Goal: Task Accomplishment & Management: Complete application form

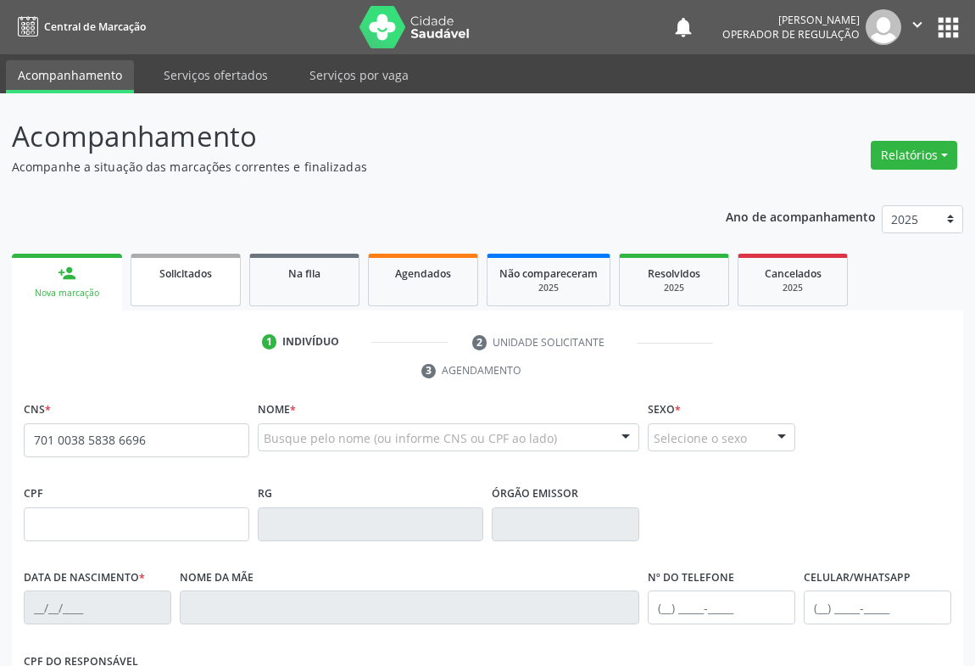
type input "701 0038 5838 6696"
type input "006.809.365-99"
type input "089881929"
type input "[DATE]"
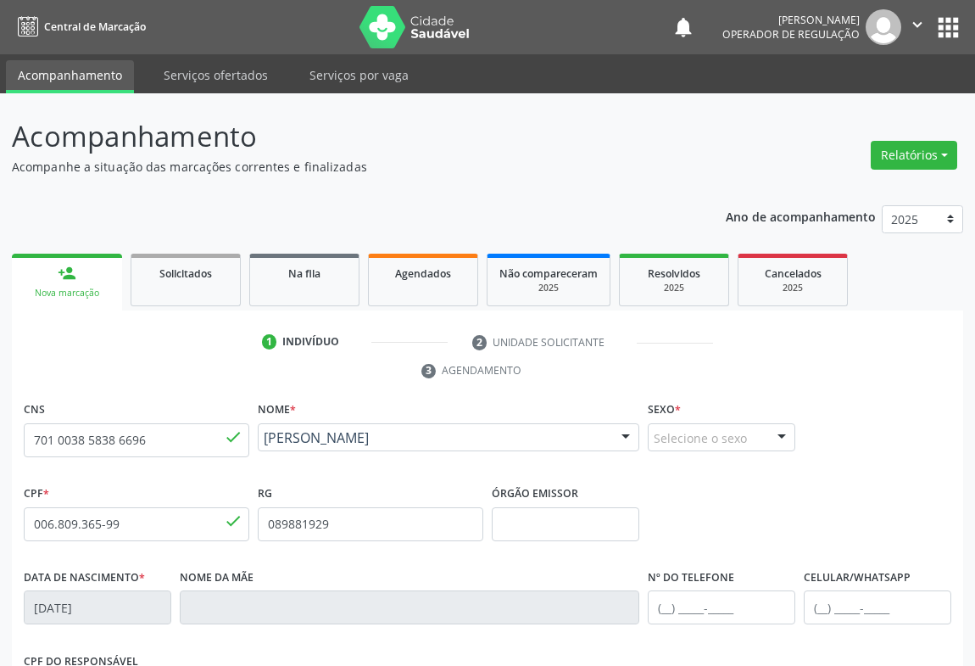
scroll to position [281, 0]
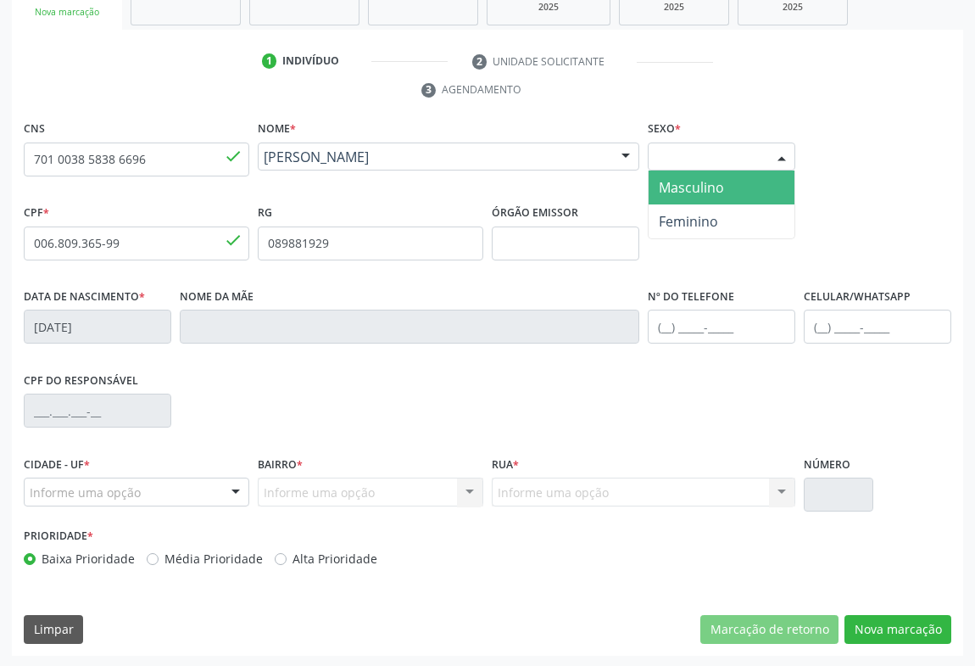
click at [786, 151] on div at bounding box center [781, 157] width 25 height 29
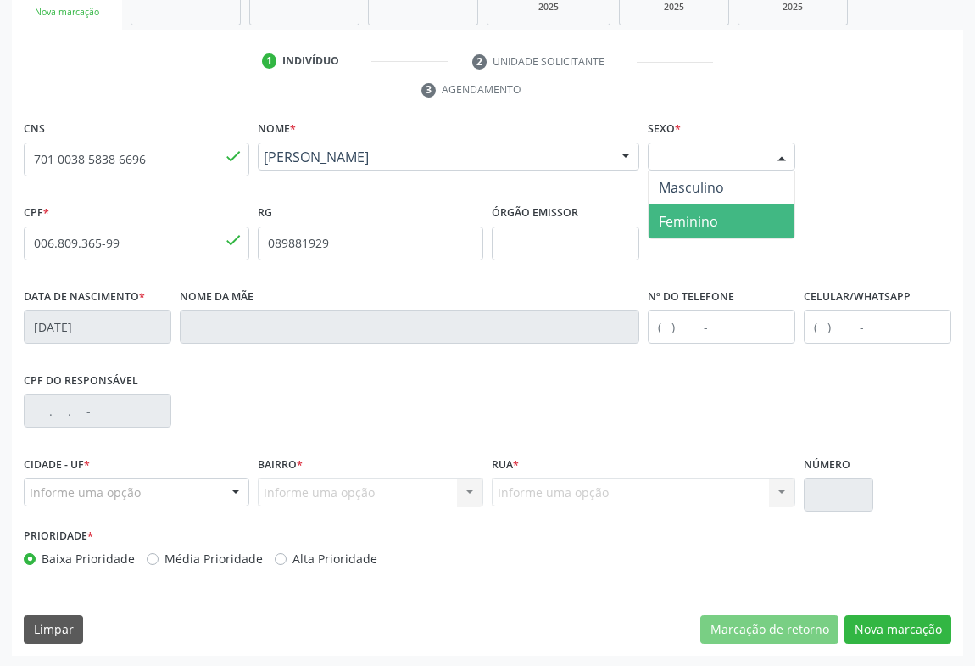
click at [702, 220] on span "Feminino" at bounding box center [688, 221] width 59 height 19
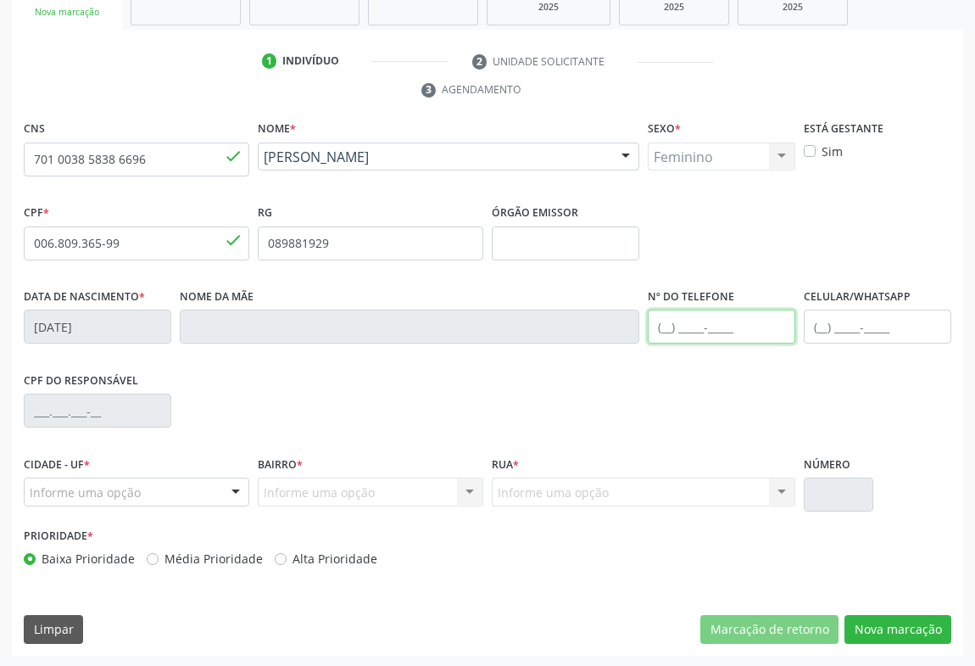
drag, startPoint x: 673, startPoint y: 320, endPoint x: 693, endPoint y: 322, distance: 19.6
click at [673, 320] on input "text" at bounding box center [722, 326] width 148 height 34
type input "(74) 9880-1"
click at [236, 492] on div at bounding box center [235, 492] width 25 height 29
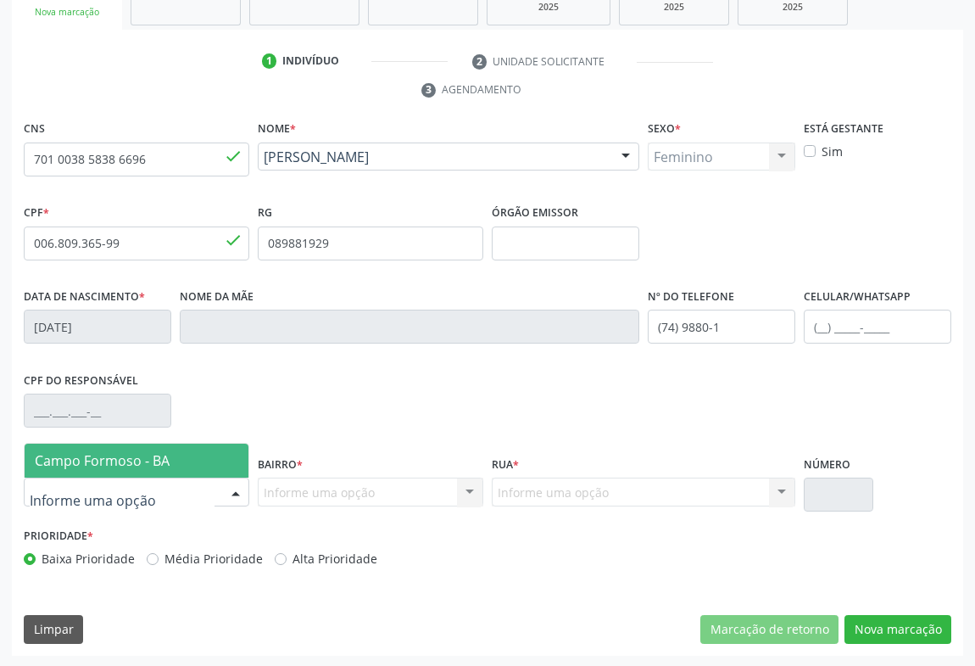
click at [144, 465] on span "Campo Formoso - BA" at bounding box center [102, 460] width 135 height 19
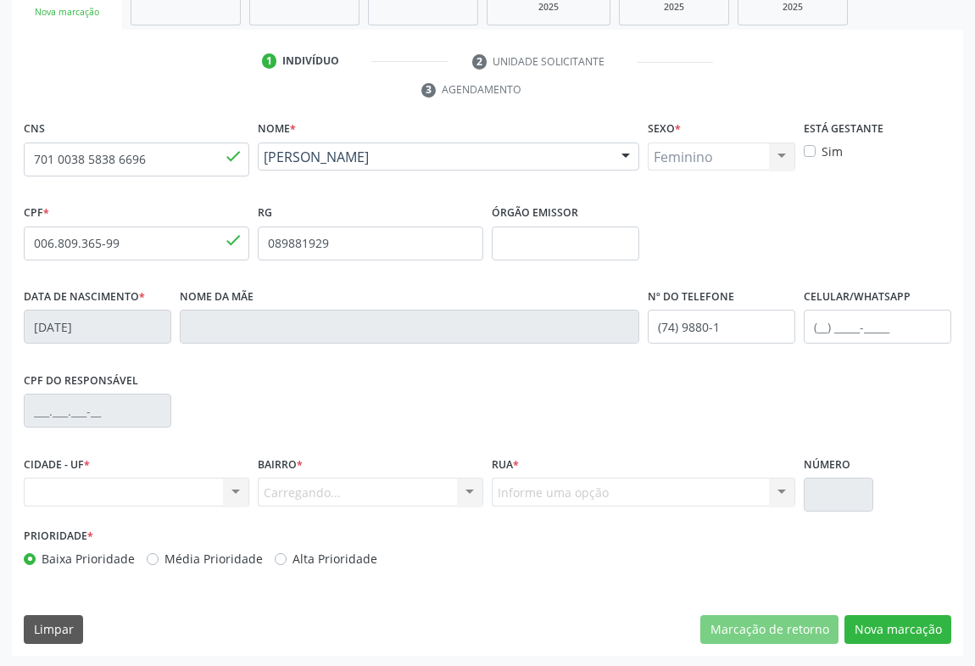
click at [470, 496] on div "Carregando... Nenhum resultado encontrado para: " " Nenhuma opção encontrada. D…" at bounding box center [371, 491] width 226 height 29
click at [444, 485] on div "Informe uma opção" at bounding box center [371, 491] width 226 height 29
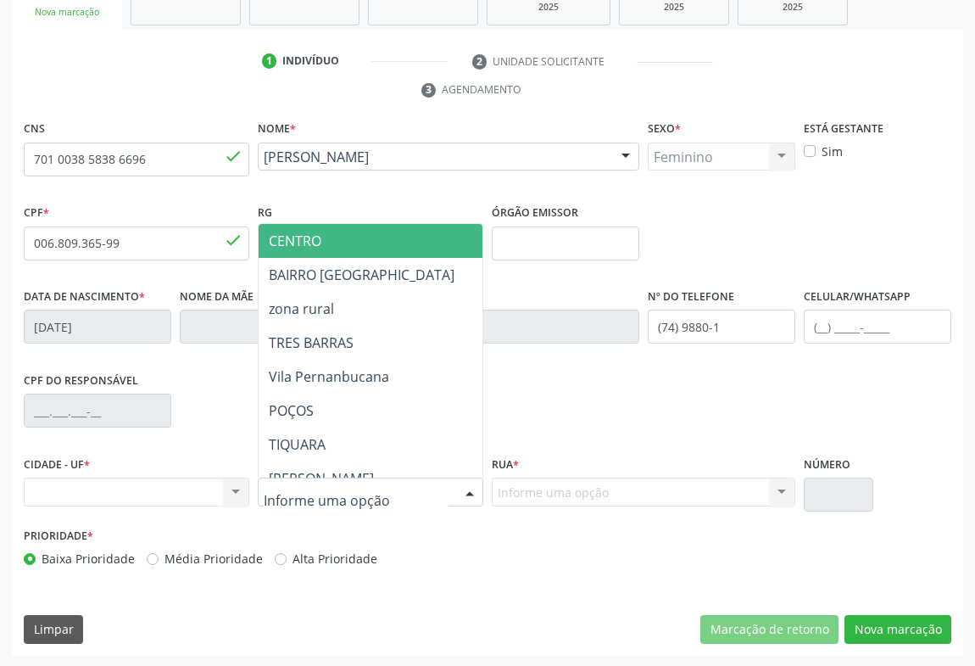
click at [308, 237] on span "CENTRO" at bounding box center [295, 240] width 53 height 19
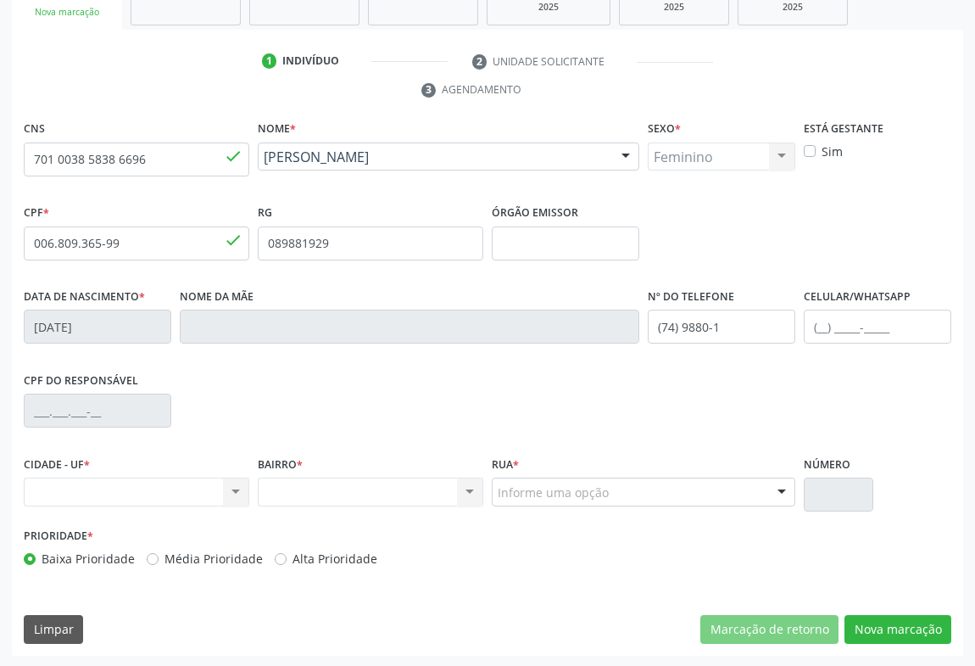
drag, startPoint x: 761, startPoint y: 493, endPoint x: 761, endPoint y: 484, distance: 9.3
click at [761, 492] on div "Informe uma opção" at bounding box center [644, 491] width 304 height 29
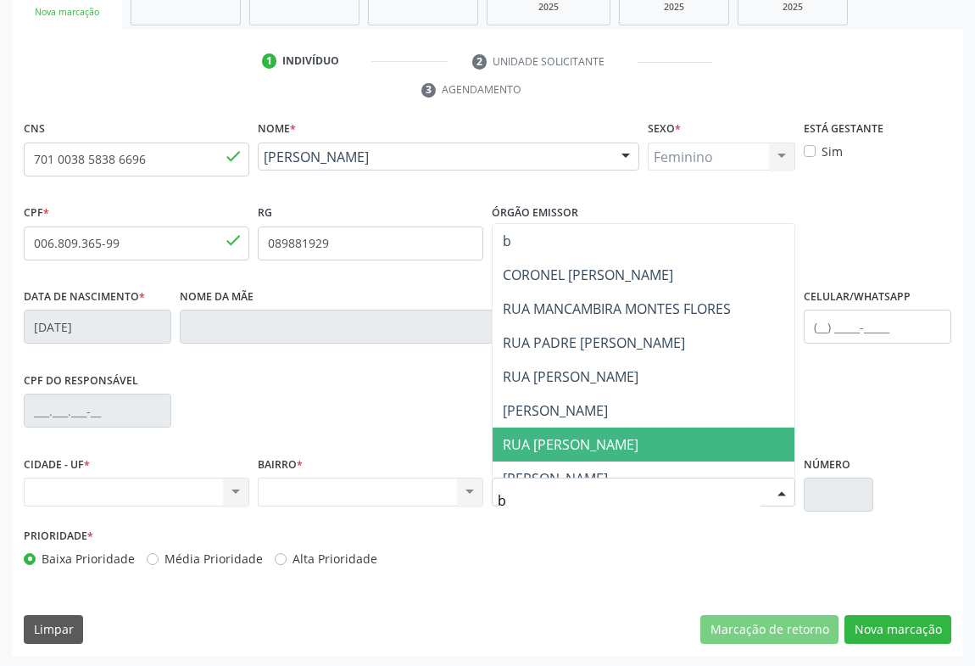
type input "be"
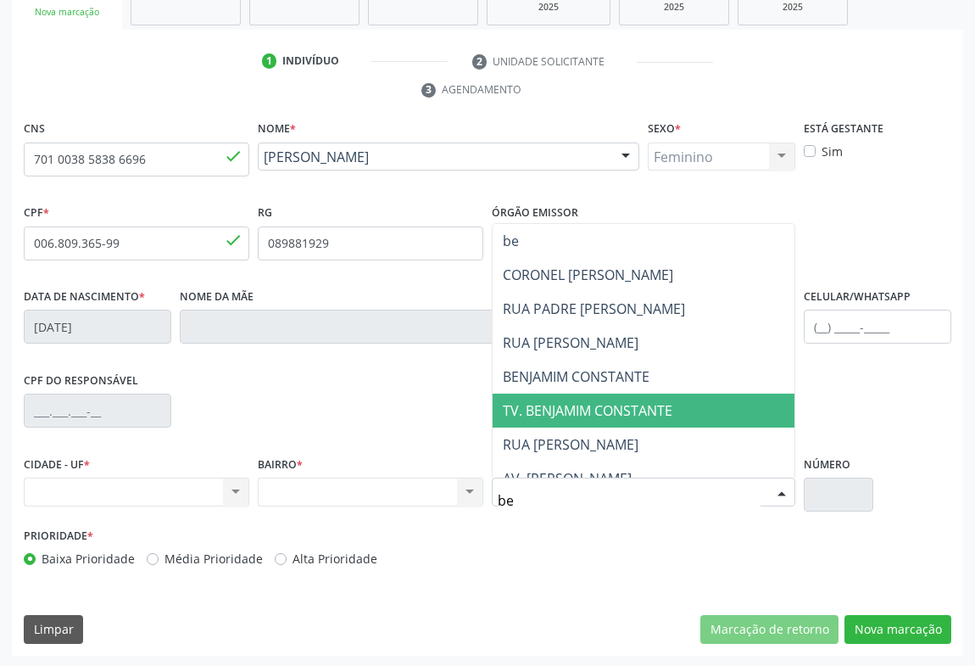
scroll to position [308, 0]
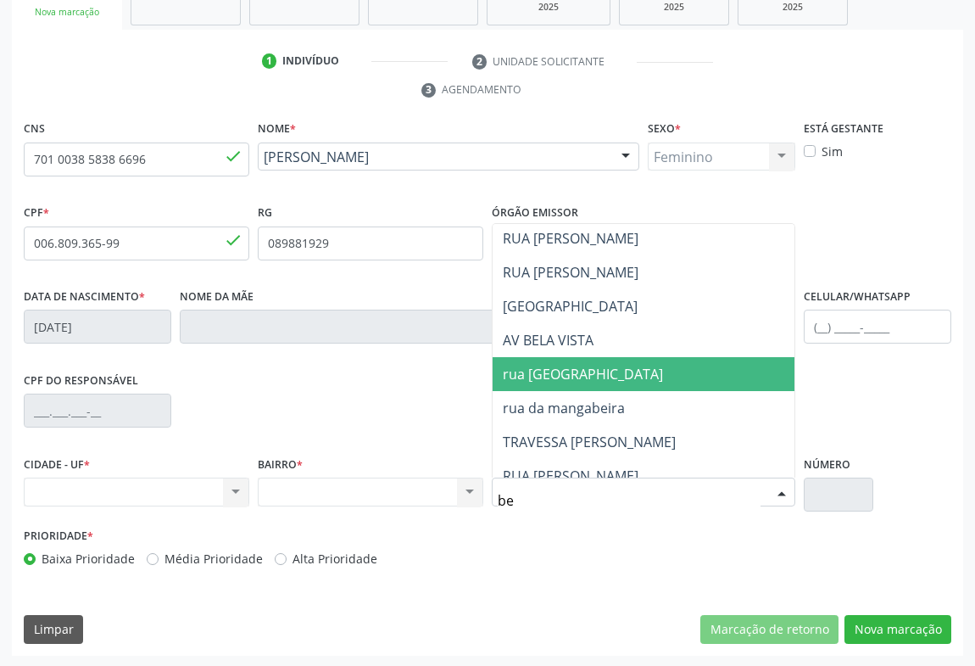
click at [547, 376] on span "rua [GEOGRAPHIC_DATA]" at bounding box center [583, 374] width 160 height 19
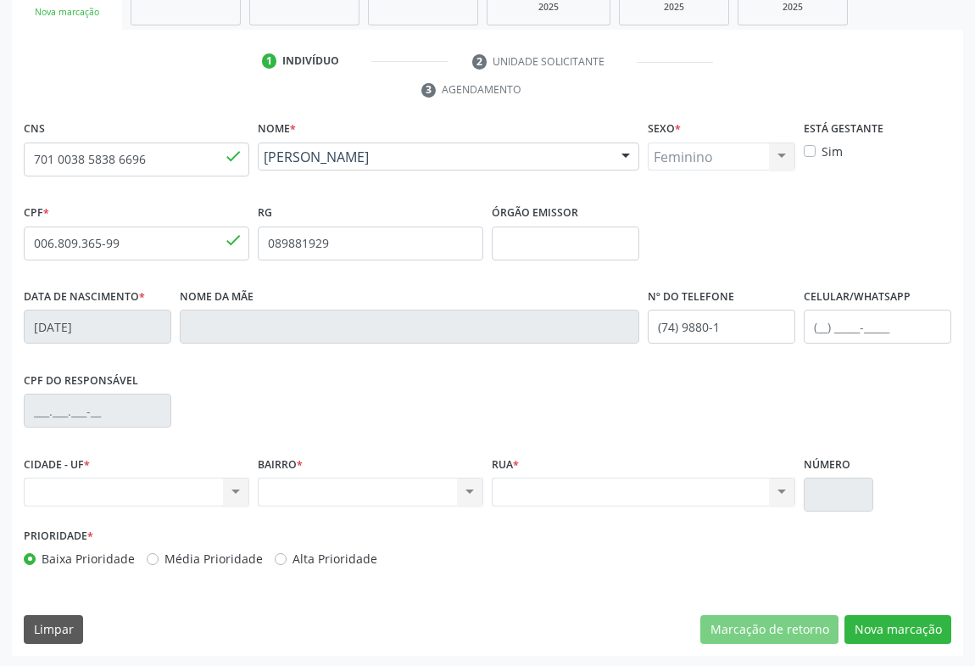
click at [775, 485] on div "Nenhum resultado encontrado para: " " Não há nenhuma opção para ser exibida." at bounding box center [644, 491] width 304 height 29
click at [218, 480] on div "Nenhum resultado encontrado para: " " Não há nenhuma opção para ser exibida." at bounding box center [137, 491] width 226 height 29
drag, startPoint x: 220, startPoint y: 491, endPoint x: 235, endPoint y: 487, distance: 15.0
click at [225, 490] on div "Nenhum resultado encontrado para: " " Não há nenhuma opção para ser exibida." at bounding box center [137, 491] width 226 height 29
click at [236, 487] on div "Nenhum resultado encontrado para: " " Não há nenhuma opção para ser exibida." at bounding box center [137, 491] width 226 height 29
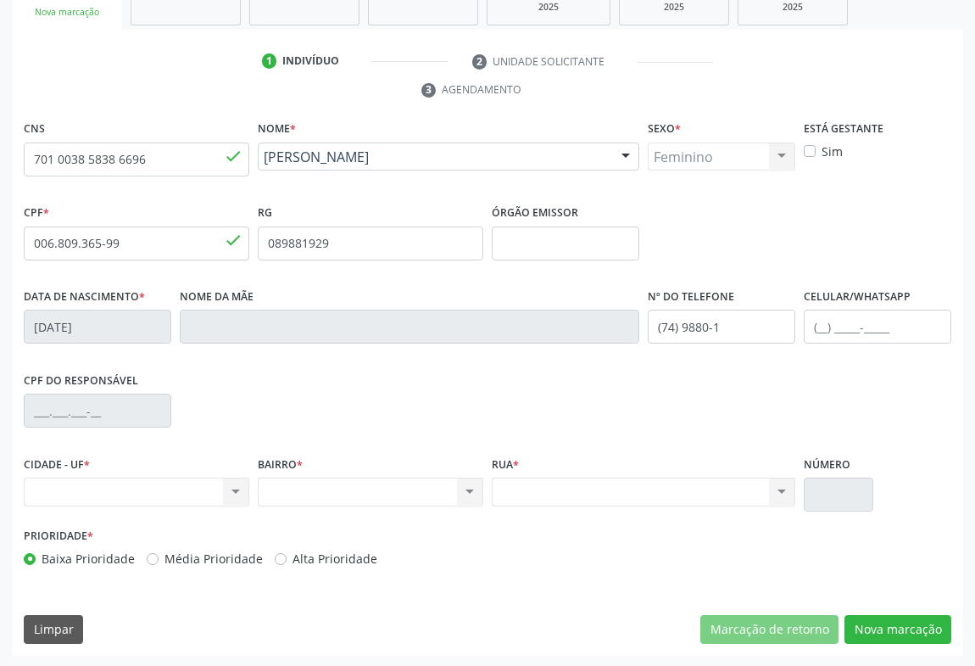
click at [236, 487] on div "Nenhum resultado encontrado para: " " Não há nenhuma opção para ser exibida." at bounding box center [137, 491] width 226 height 29
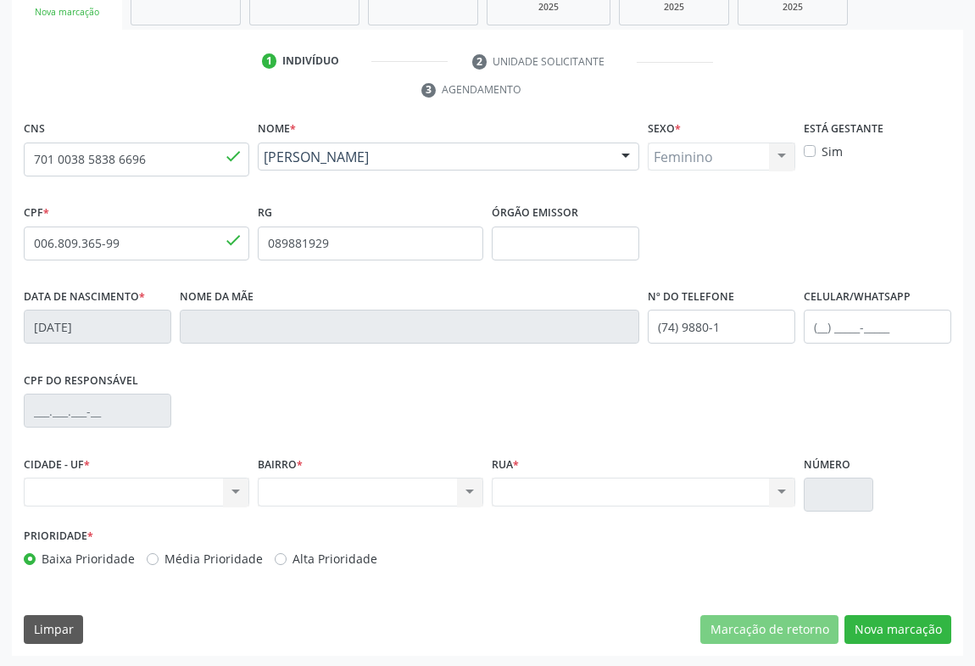
drag, startPoint x: 202, startPoint y: 471, endPoint x: 209, endPoint y: 477, distance: 9.0
click at [200, 474] on div "CIDADE - UF * Nenhum resultado encontrado para: " " Não há nenhuma opção para s…" at bounding box center [137, 478] width 226 height 54
click at [211, 477] on div "Nenhum resultado encontrado para: " " Não há nenhuma opção para ser exibida." at bounding box center [137, 491] width 226 height 29
click at [213, 477] on div "Nenhum resultado encontrado para: " " Não há nenhuma opção para ser exibida." at bounding box center [137, 491] width 226 height 29
click at [214, 499] on div "Nenhum resultado encontrado para: " " Não há nenhuma opção para ser exibida." at bounding box center [137, 491] width 226 height 29
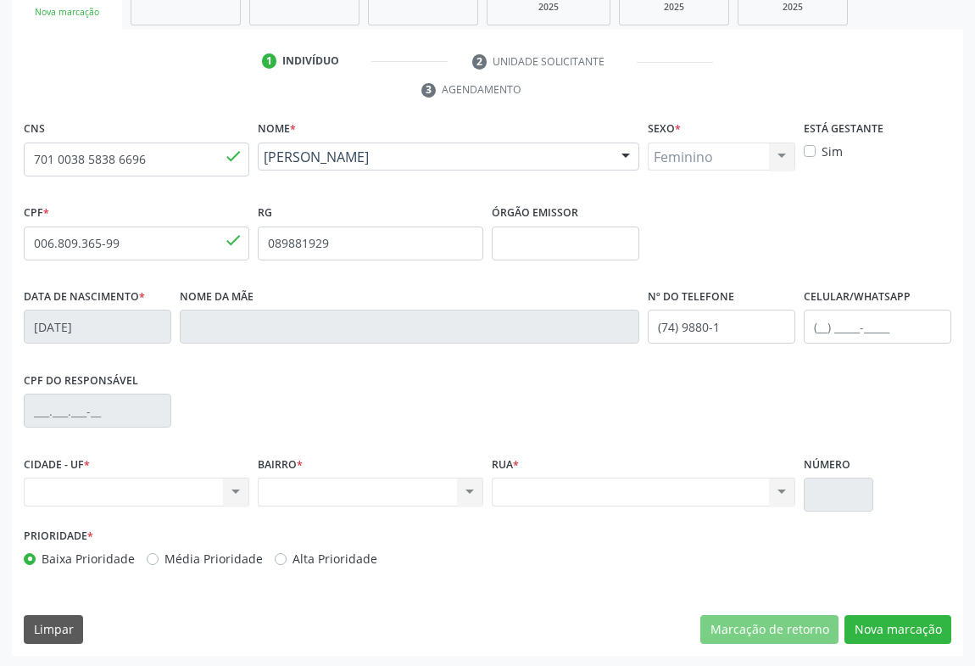
click at [215, 499] on div "Nenhum resultado encontrado para: " " Não há nenhuma opção para ser exibida." at bounding box center [137, 491] width 226 height 29
drag, startPoint x: 215, startPoint y: 499, endPoint x: 348, endPoint y: 423, distance: 153.0
click at [239, 487] on div "Nenhum resultado encontrado para: " " Não há nenhuma opção para ser exibida." at bounding box center [137, 491] width 226 height 29
click at [187, 147] on input "701 0038 5838 6696" at bounding box center [137, 159] width 226 height 34
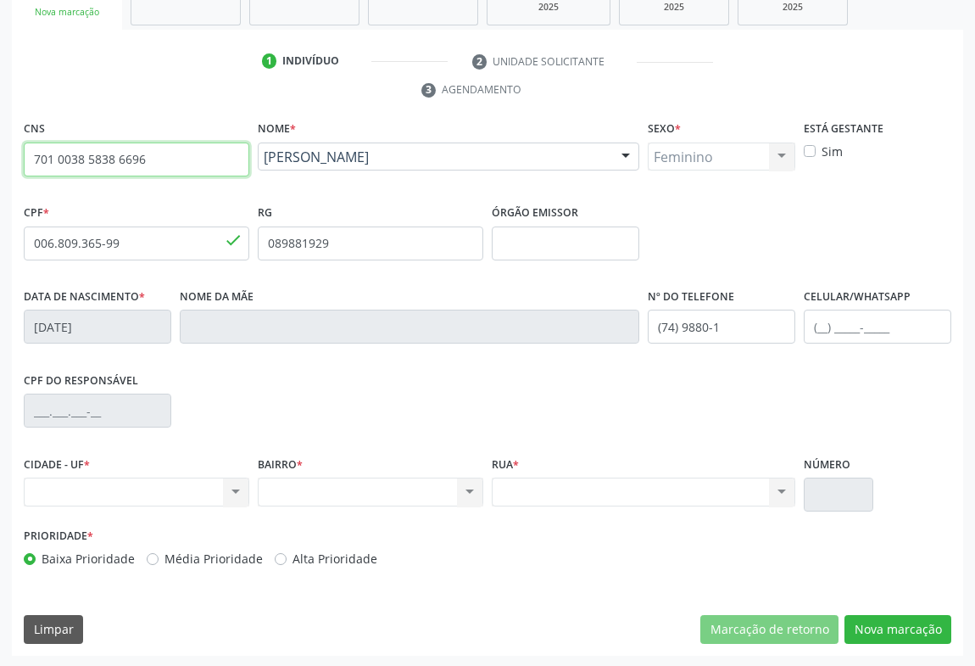
click at [187, 147] on input "701 0038 5838 6696" at bounding box center [137, 159] width 226 height 34
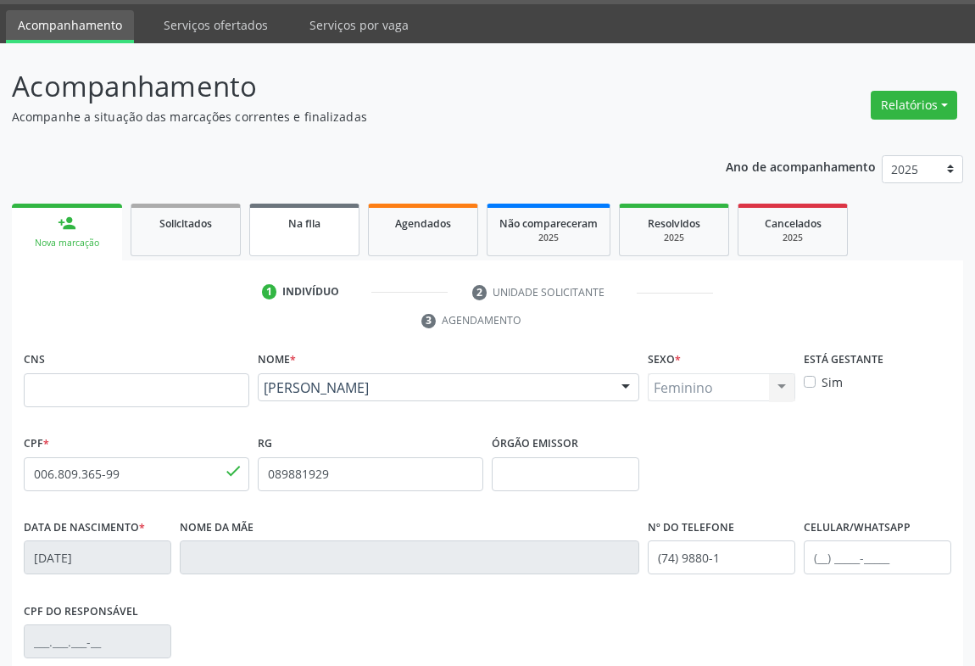
click at [296, 236] on link "Na fila" at bounding box center [304, 229] width 110 height 53
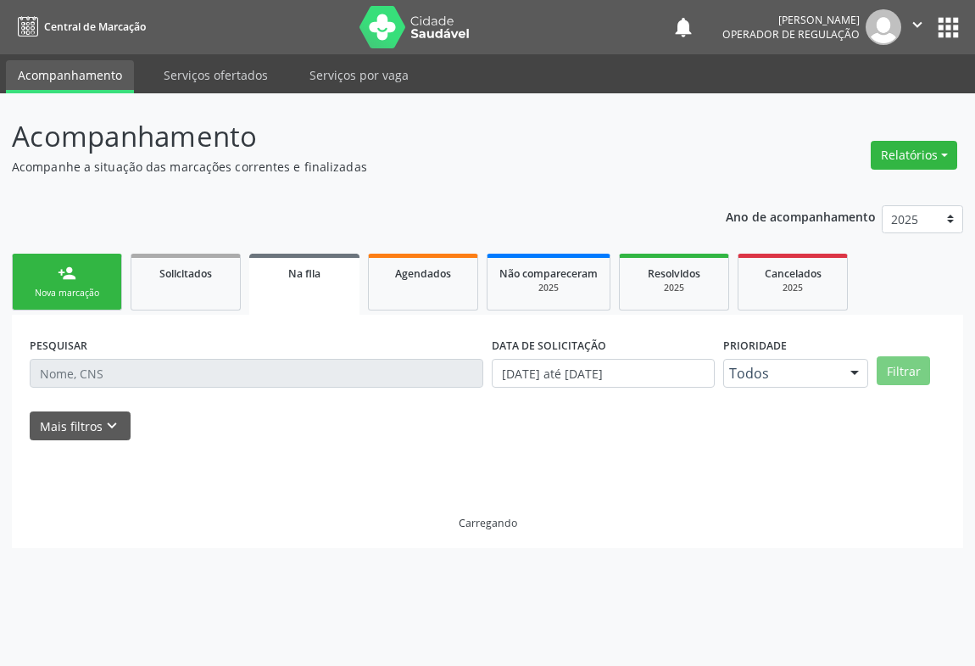
click at [296, 237] on div "Ano de acompanhamento 2025 2024 2023 person_add Nova marcação Solicitados Na fi…" at bounding box center [487, 370] width 951 height 355
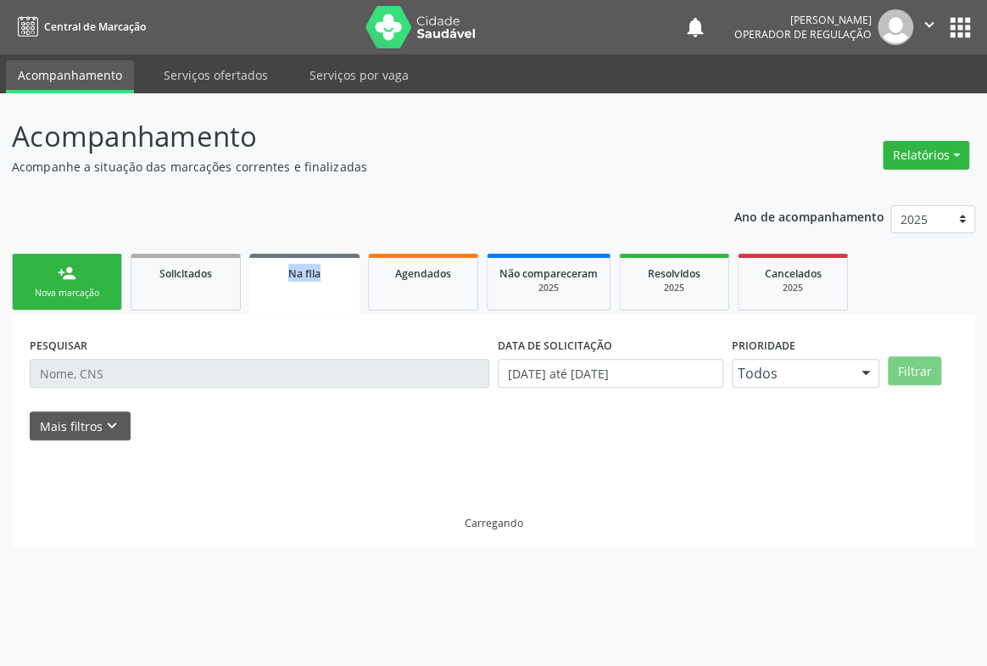
click at [295, 237] on div "Ano de acompanhamento 2025 2024 2023 person_add Nova marcação Solicitados Na fi…" at bounding box center [493, 370] width 963 height 355
click at [57, 294] on div "Nova marcação" at bounding box center [67, 293] width 85 height 13
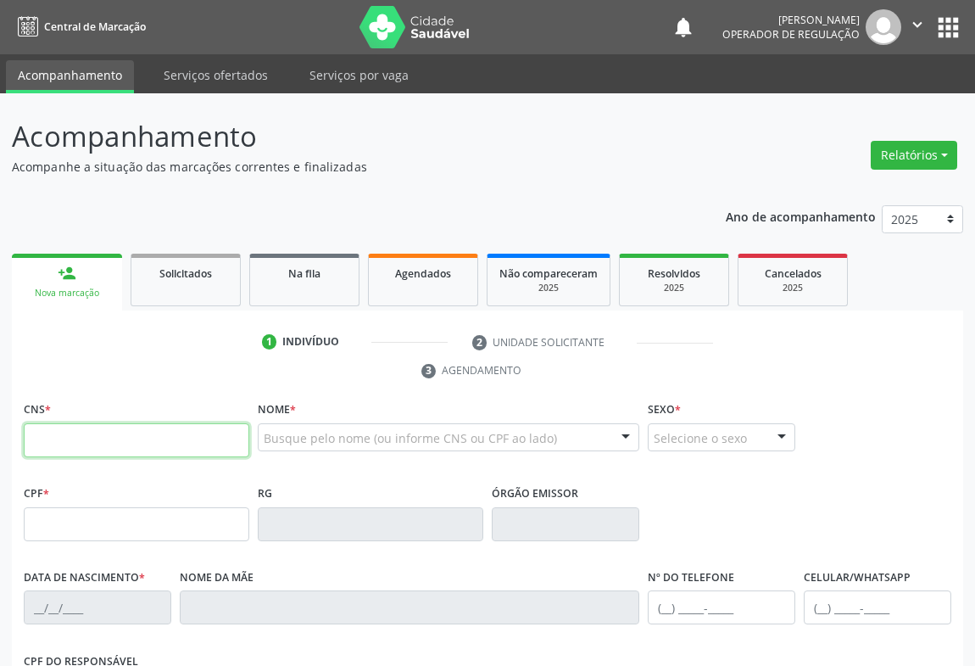
drag, startPoint x: 83, startPoint y: 441, endPoint x: 92, endPoint y: 434, distance: 10.9
click at [90, 436] on input "text" at bounding box center [137, 440] width 226 height 34
type input "700 2094 0508 9423"
type input "173.469.755-53"
type input "0282503625"
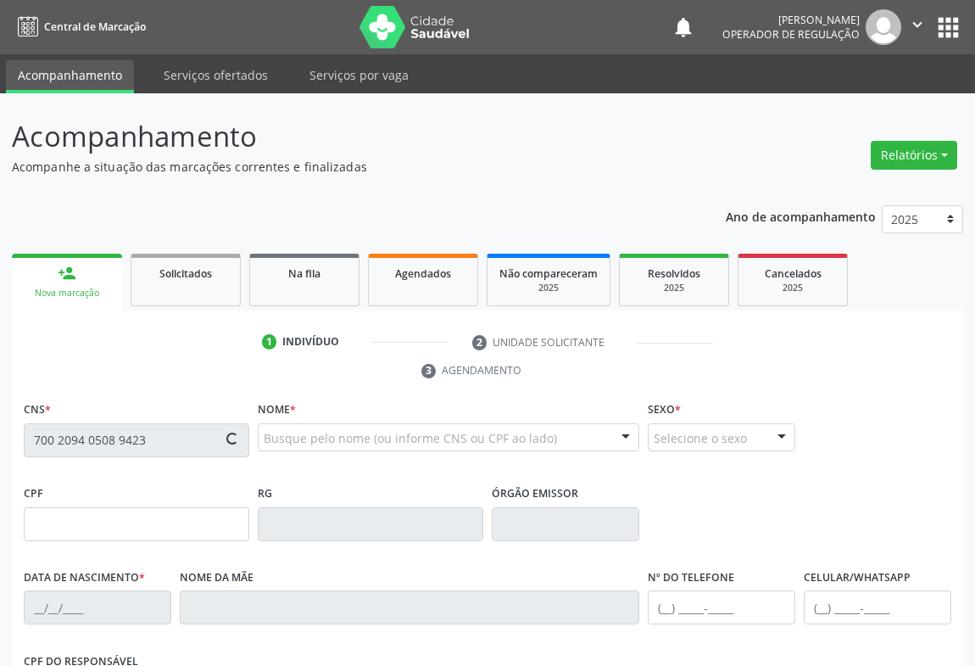
type input "[DATE]"
type input "[PHONE_NUMBER]"
type input "SN"
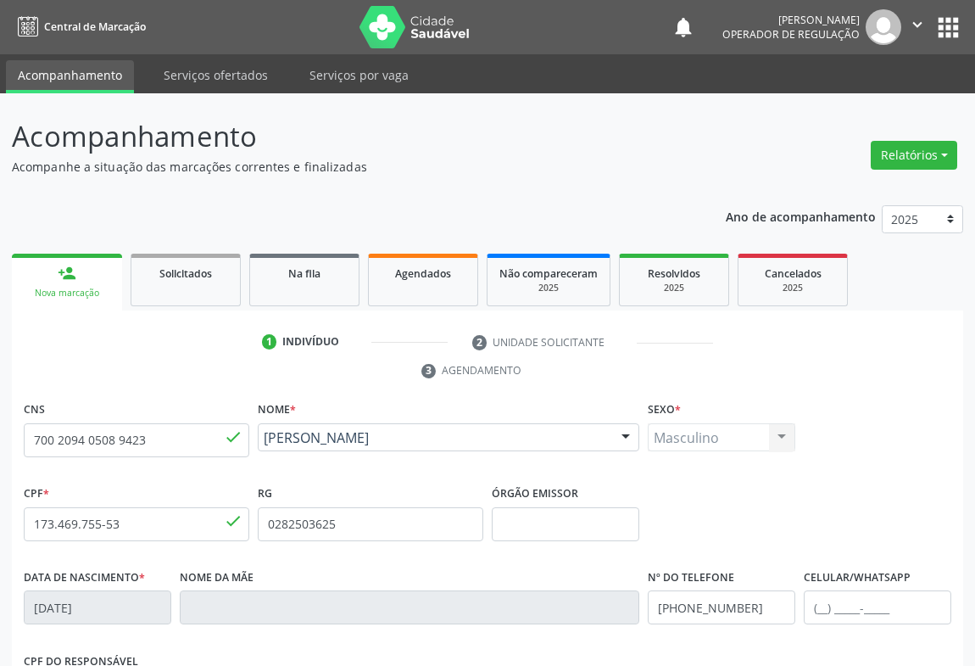
scroll to position [281, 0]
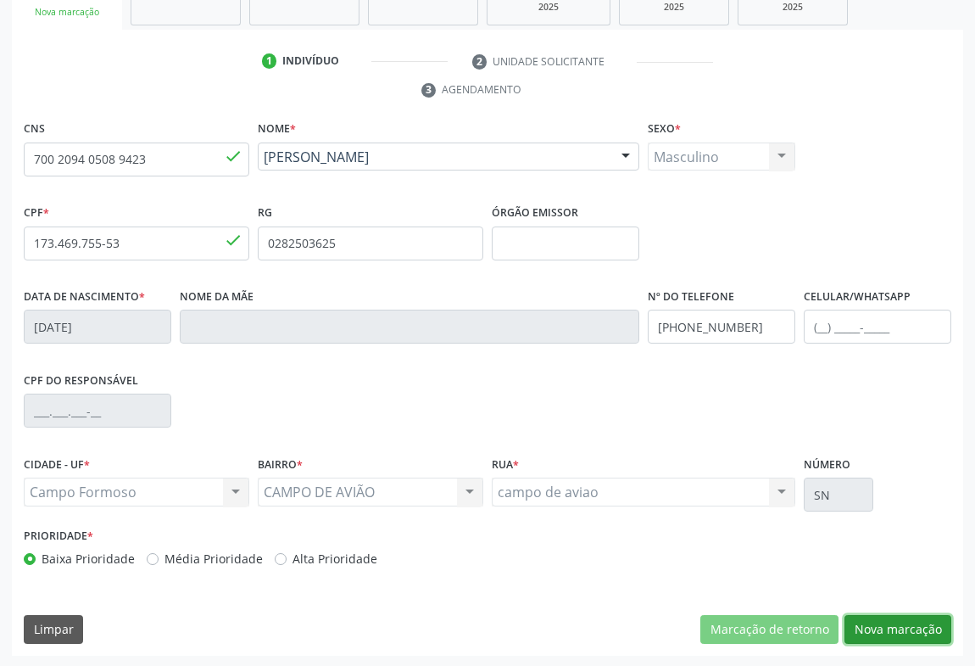
click at [898, 625] on button "Nova marcação" at bounding box center [897, 629] width 107 height 29
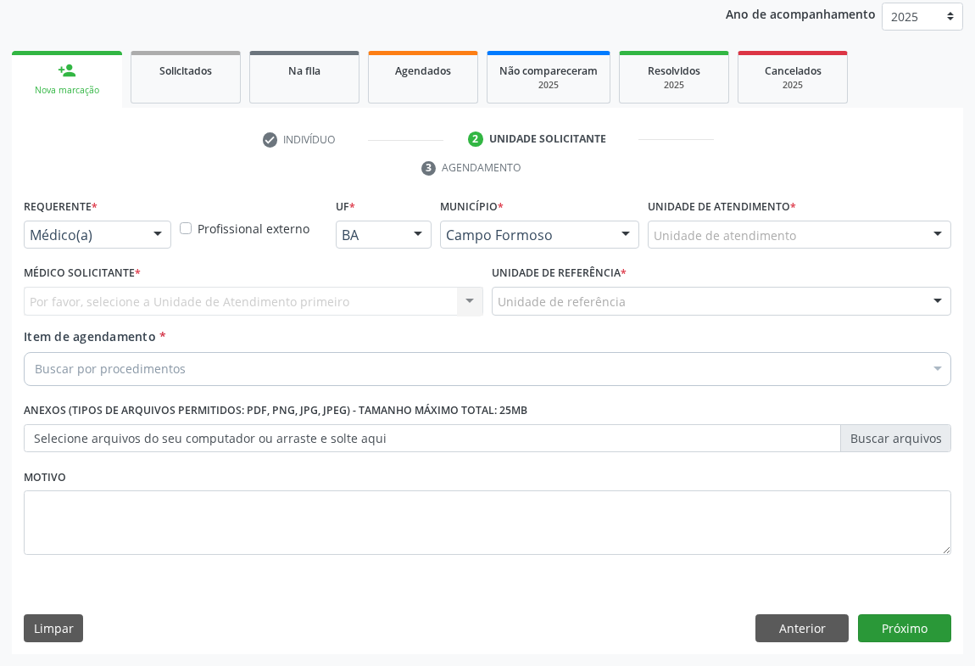
scroll to position [202, 0]
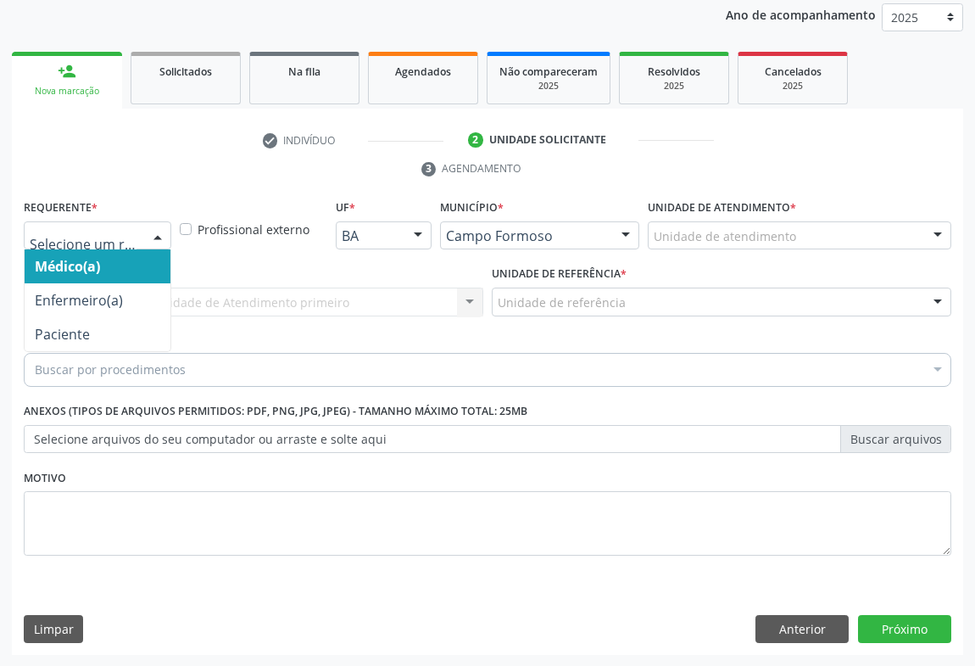
drag, startPoint x: 97, startPoint y: 237, endPoint x: 86, endPoint y: 294, distance: 58.5
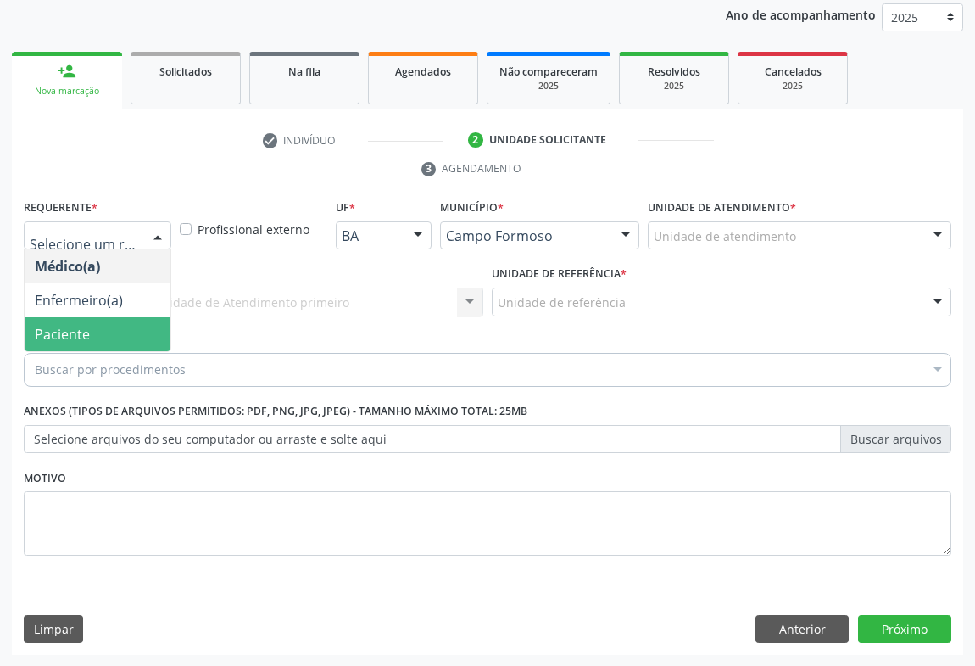
drag, startPoint x: 63, startPoint y: 338, endPoint x: 207, endPoint y: 314, distance: 146.2
click at [70, 337] on span "Paciente" at bounding box center [62, 334] width 55 height 19
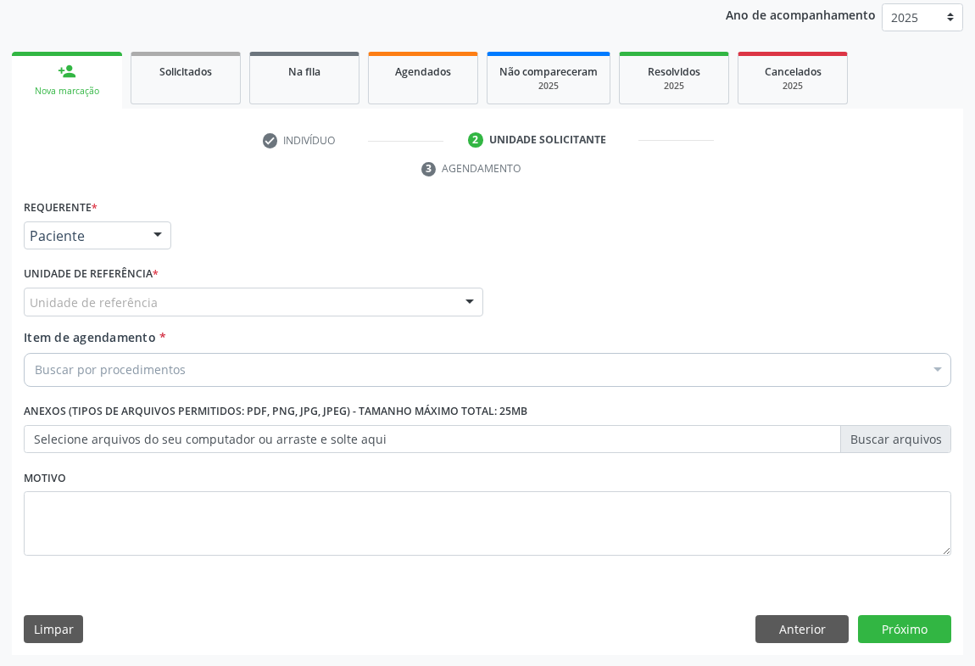
drag, startPoint x: 220, startPoint y: 313, endPoint x: 175, endPoint y: 331, distance: 48.3
click at [220, 313] on div "Unidade de referência" at bounding box center [254, 301] width 460 height 29
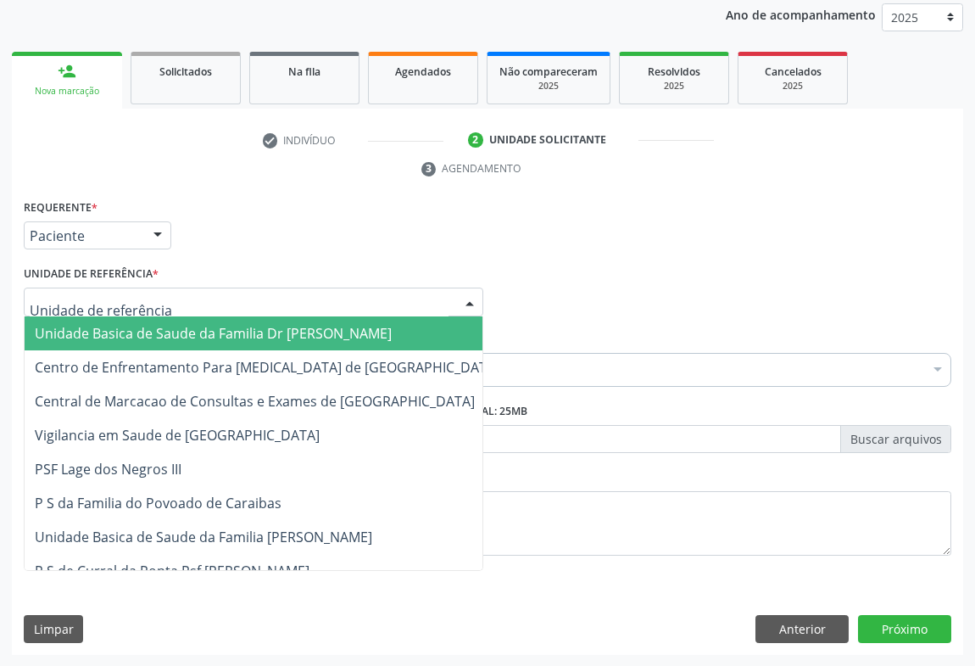
drag, startPoint x: 164, startPoint y: 331, endPoint x: 158, endPoint y: 354, distance: 24.5
click at [162, 331] on span "Unidade Basica de Saude da Familia Dr [PERSON_NAME]" at bounding box center [213, 333] width 357 height 19
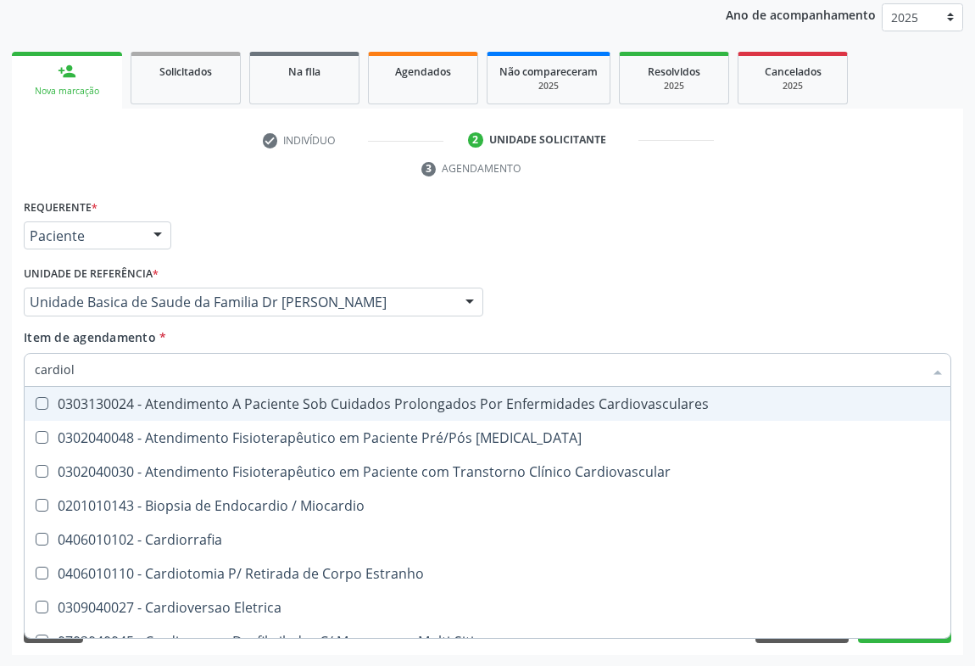
type input "cardiolo"
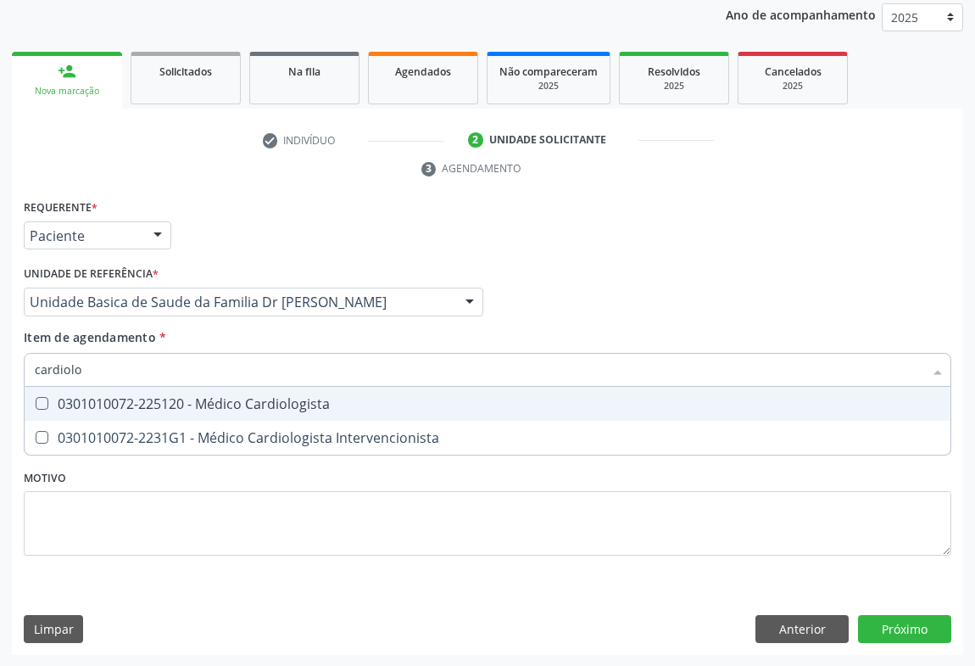
drag, startPoint x: 251, startPoint y: 404, endPoint x: 255, endPoint y: 416, distance: 13.4
click at [249, 406] on div "0301010072-225120 - Médico Cardiologista" at bounding box center [487, 404] width 905 height 14
checkbox Cardiologista "true"
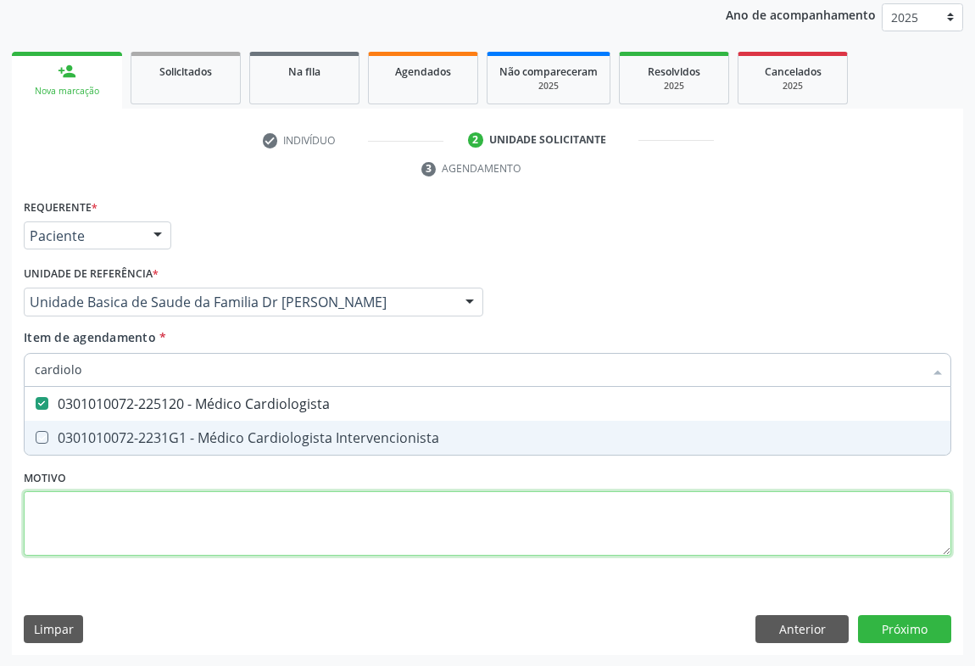
click at [246, 523] on div "Requerente * Paciente Médico(a) Enfermeiro(a) Paciente Nenhum resultado encontr…" at bounding box center [487, 387] width 927 height 384
checkbox Intervencionista "true"
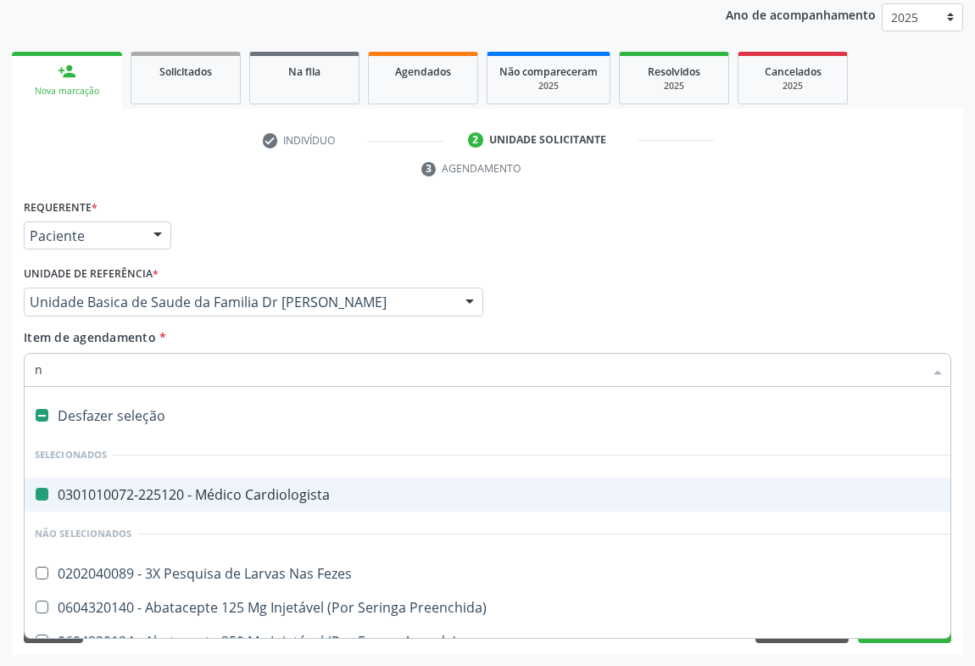
type input "ne"
checkbox Cardiologista "false"
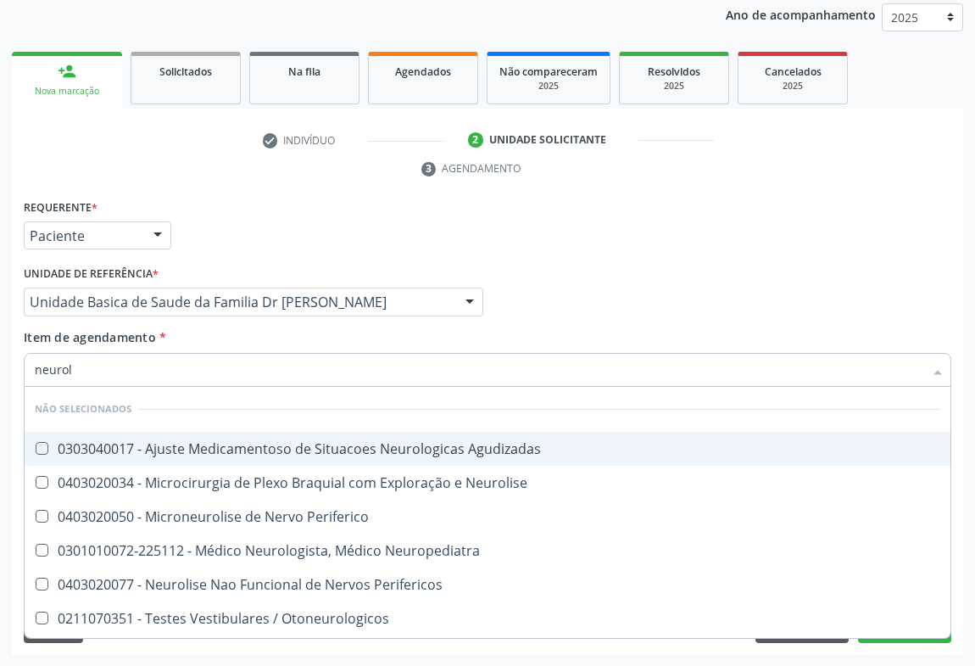
type input "neurolo"
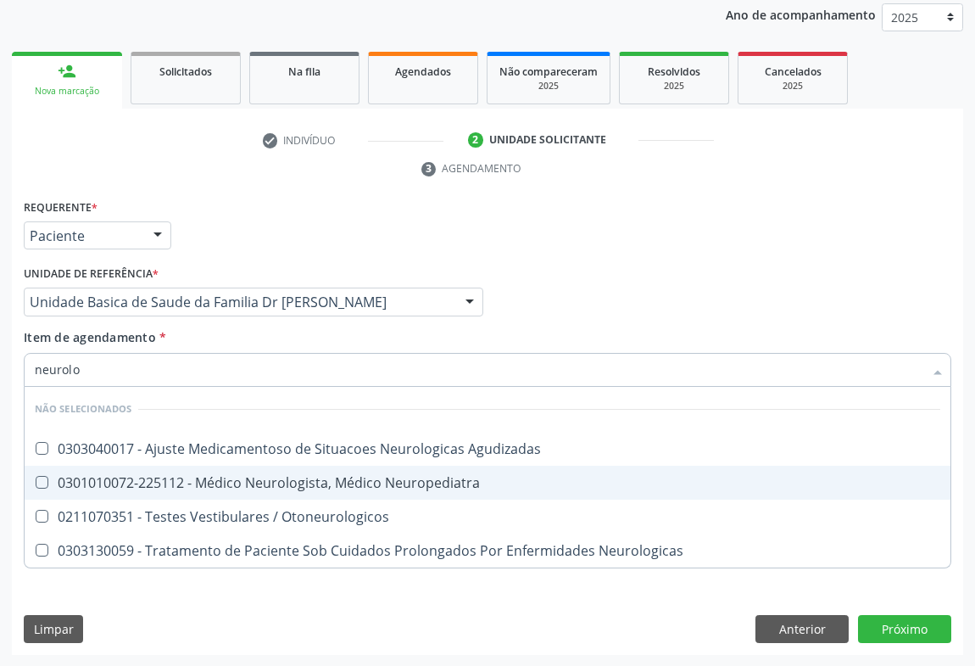
drag, startPoint x: 287, startPoint y: 482, endPoint x: 332, endPoint y: 569, distance: 97.5
click at [290, 483] on div "0301010072-225112 - Médico Neurologista, Médico Neuropediatra" at bounding box center [487, 483] width 905 height 14
checkbox Neuropediatra "true"
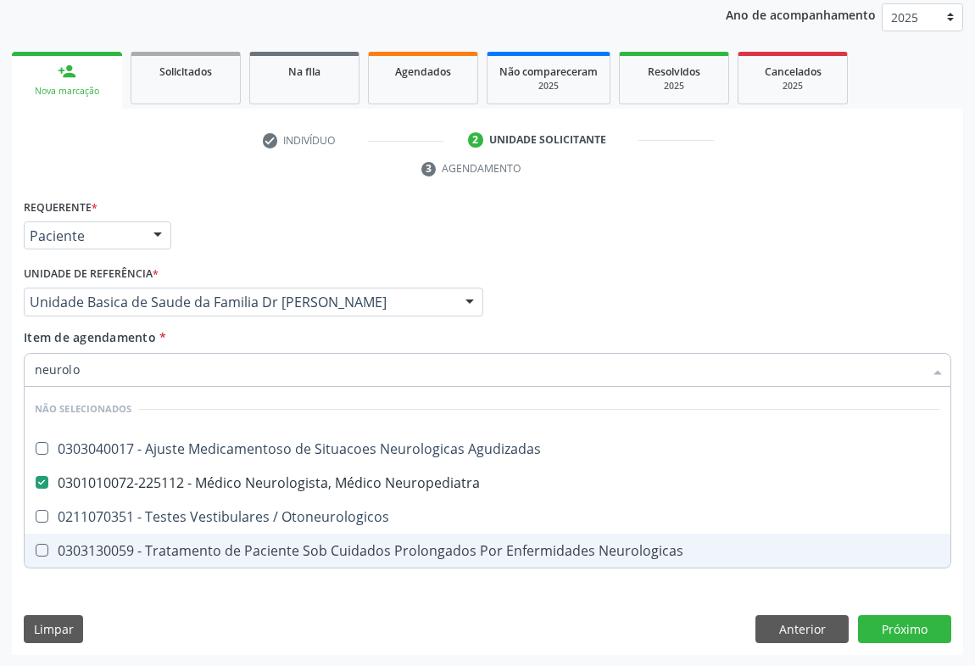
drag, startPoint x: 213, startPoint y: 641, endPoint x: 836, endPoint y: 628, distance: 623.3
click at [213, 639] on div "Limpar Anterior Próximo" at bounding box center [487, 629] width 927 height 29
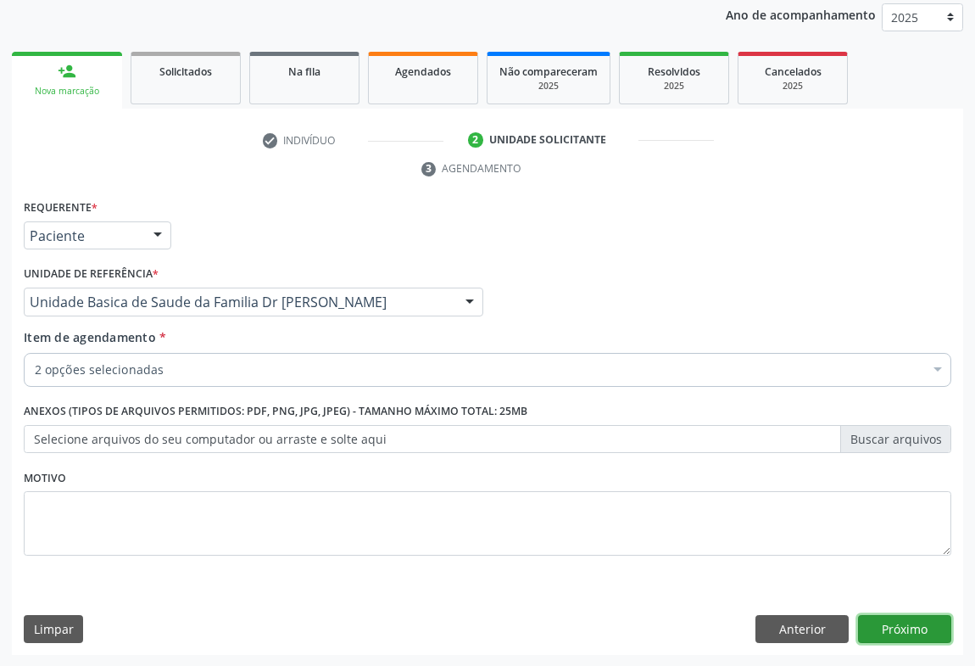
click at [912, 623] on button "Próximo" at bounding box center [904, 629] width 93 height 29
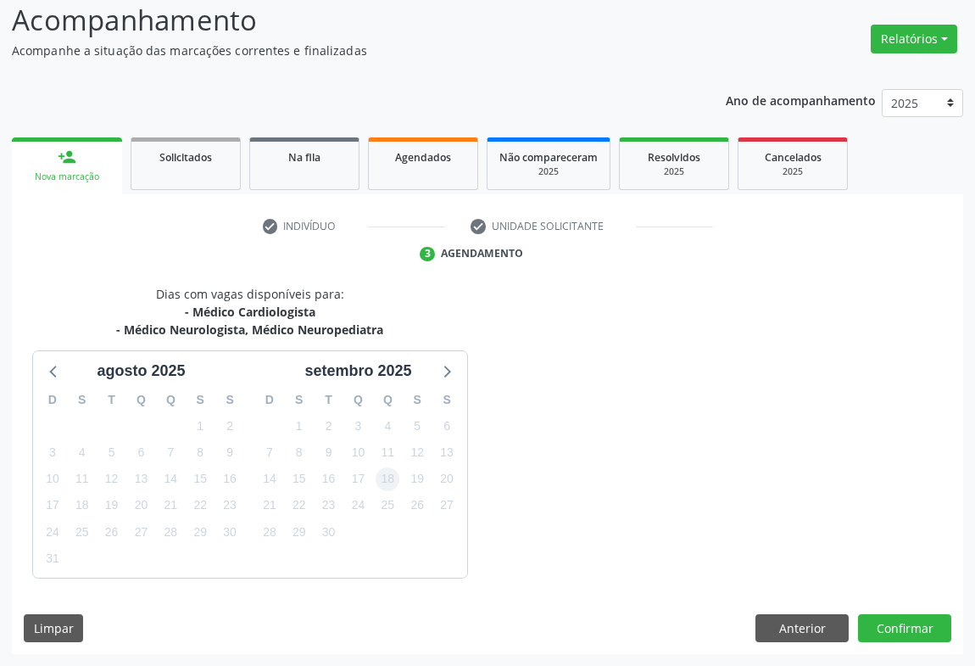
scroll to position [165, 0]
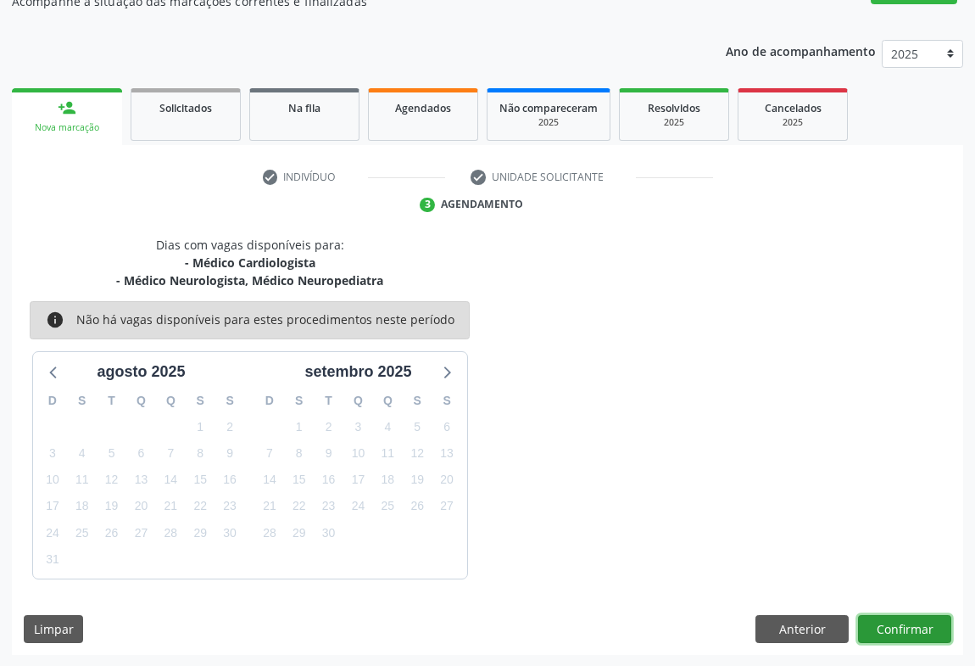
click at [894, 621] on button "Confirmar" at bounding box center [904, 629] width 93 height 29
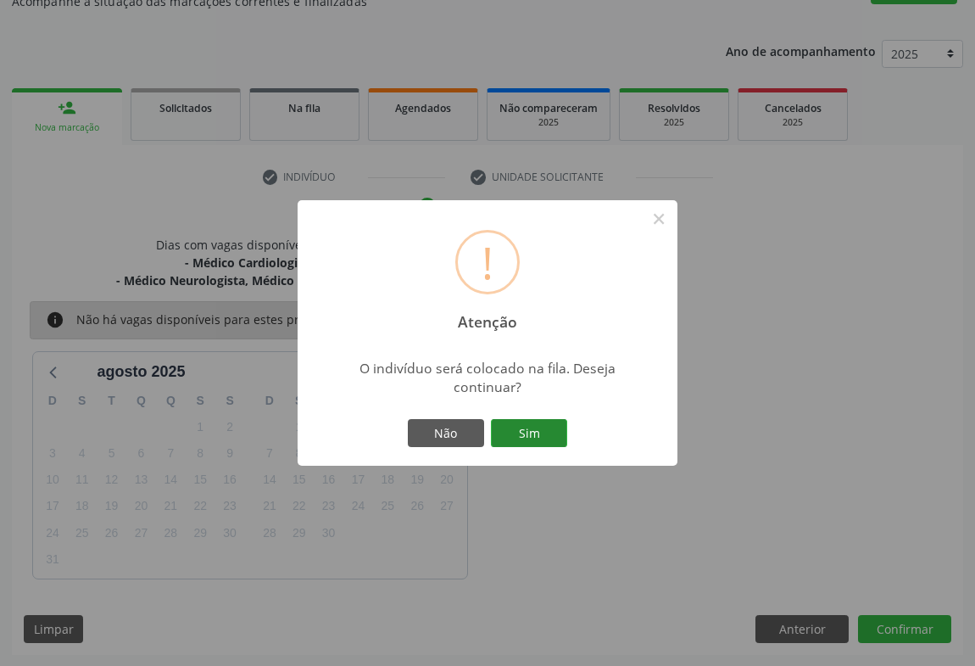
click at [509, 429] on button "Sim" at bounding box center [529, 433] width 76 height 29
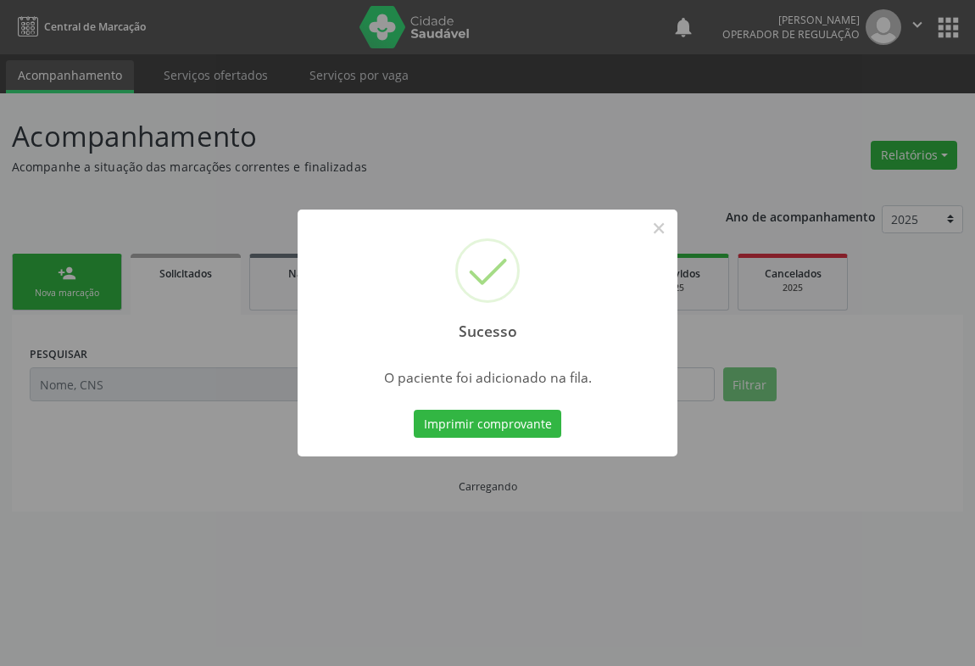
scroll to position [0, 0]
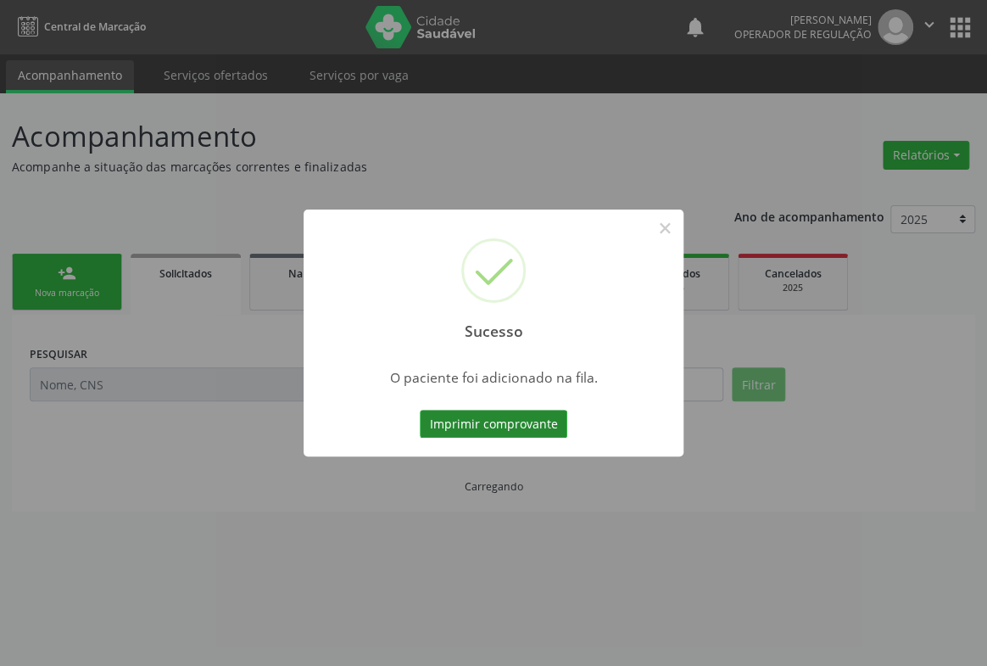
click at [481, 420] on button "Imprimir comprovante" at bounding box center [494, 423] width 148 height 29
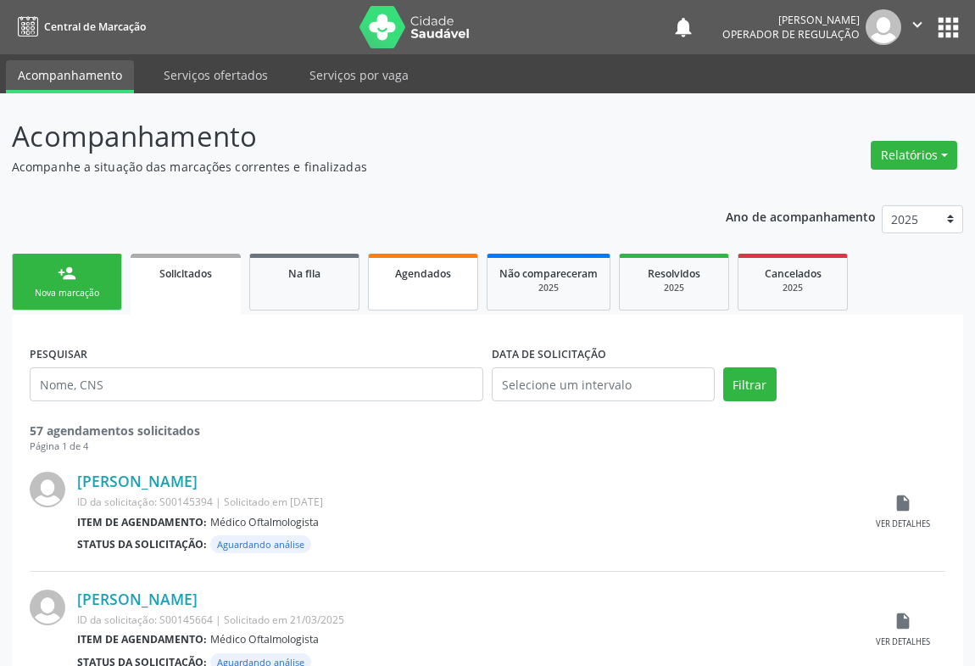
click at [405, 289] on link "Agendados" at bounding box center [423, 281] width 110 height 57
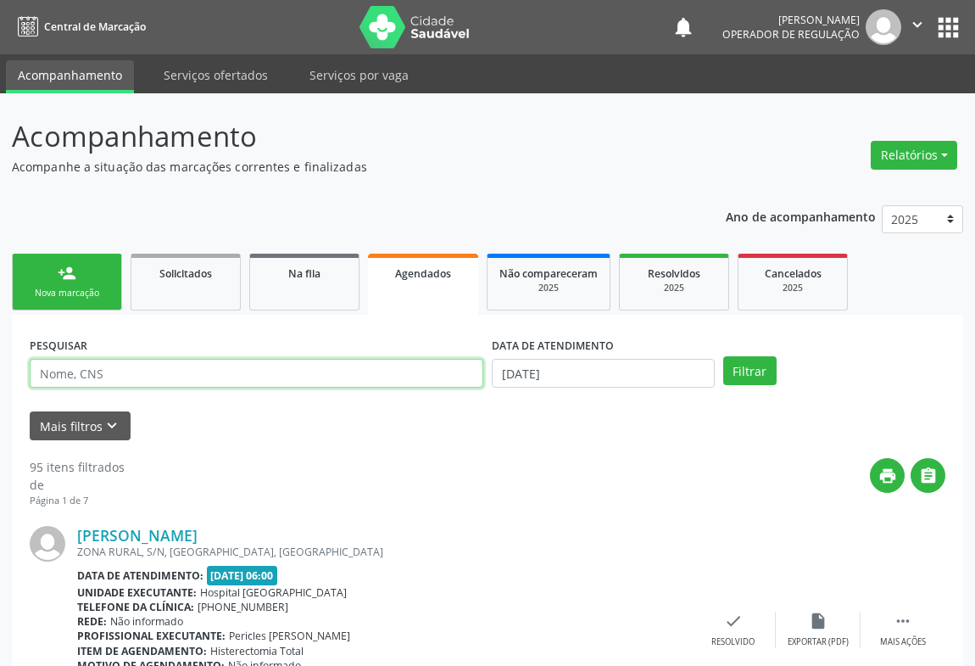
click at [164, 376] on input "text" at bounding box center [257, 373] width 454 height 29
type input "705400485474397"
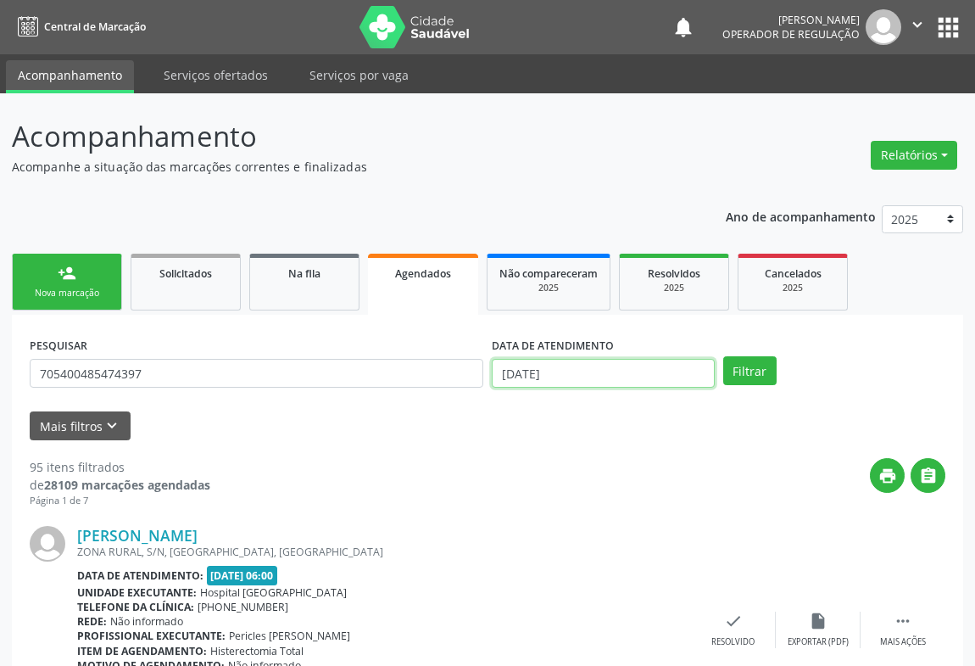
click at [636, 365] on input "[DATE]" at bounding box center [603, 373] width 223 height 29
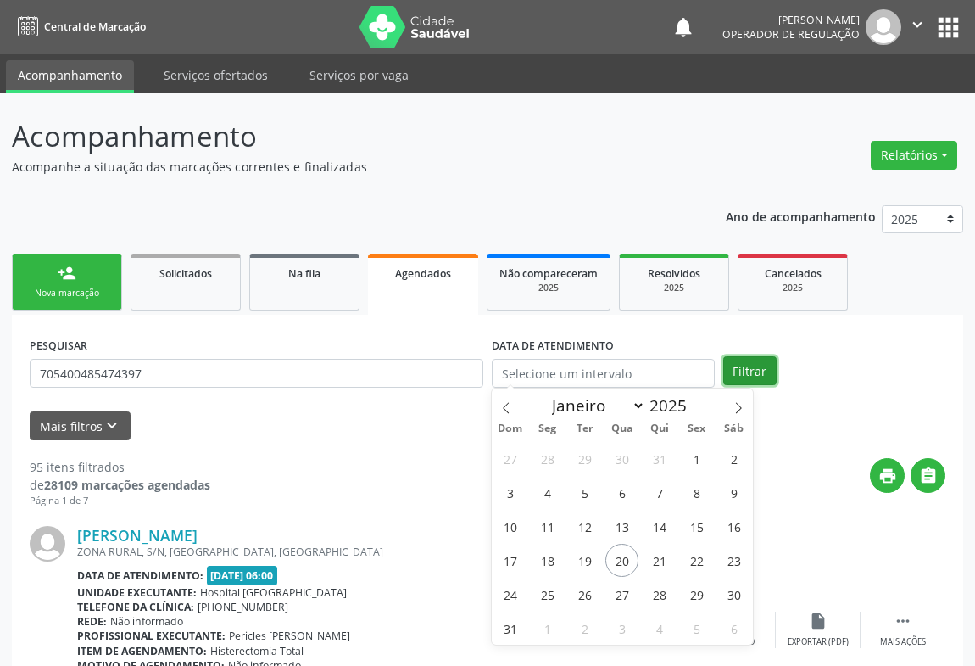
click at [757, 370] on button "Filtrar" at bounding box center [749, 370] width 53 height 29
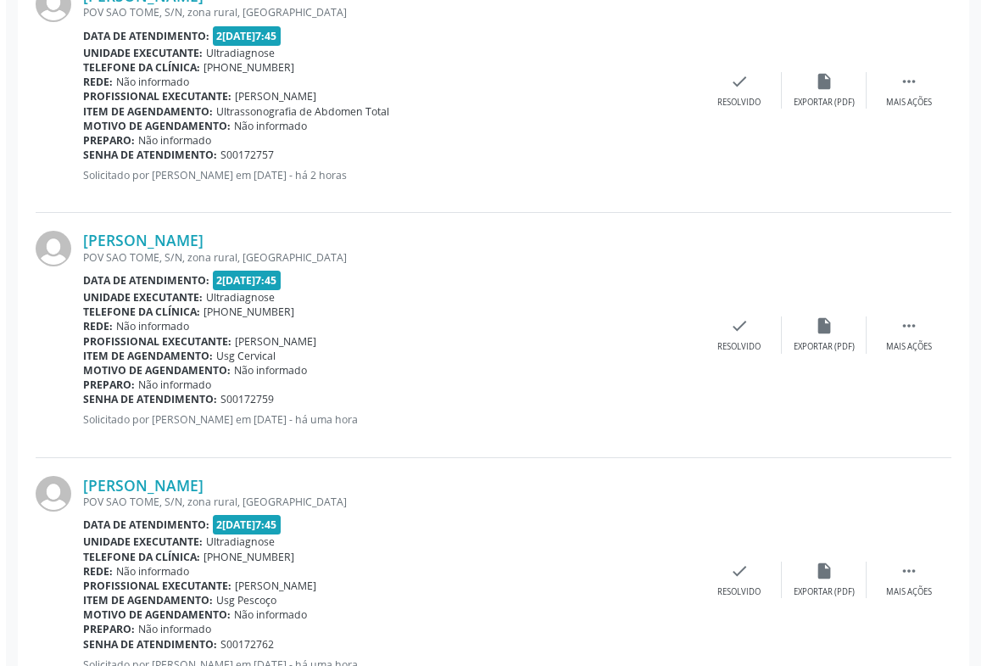
scroll to position [603, 0]
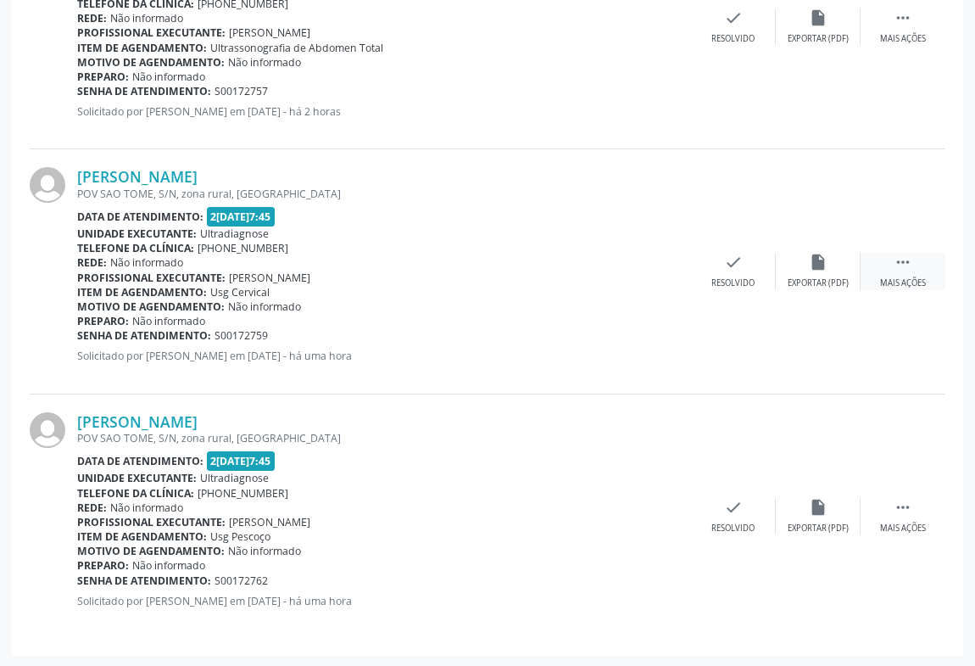
click at [906, 262] on icon "" at bounding box center [903, 262] width 19 height 19
click at [642, 259] on icon "cancel" at bounding box center [648, 262] width 19 height 19
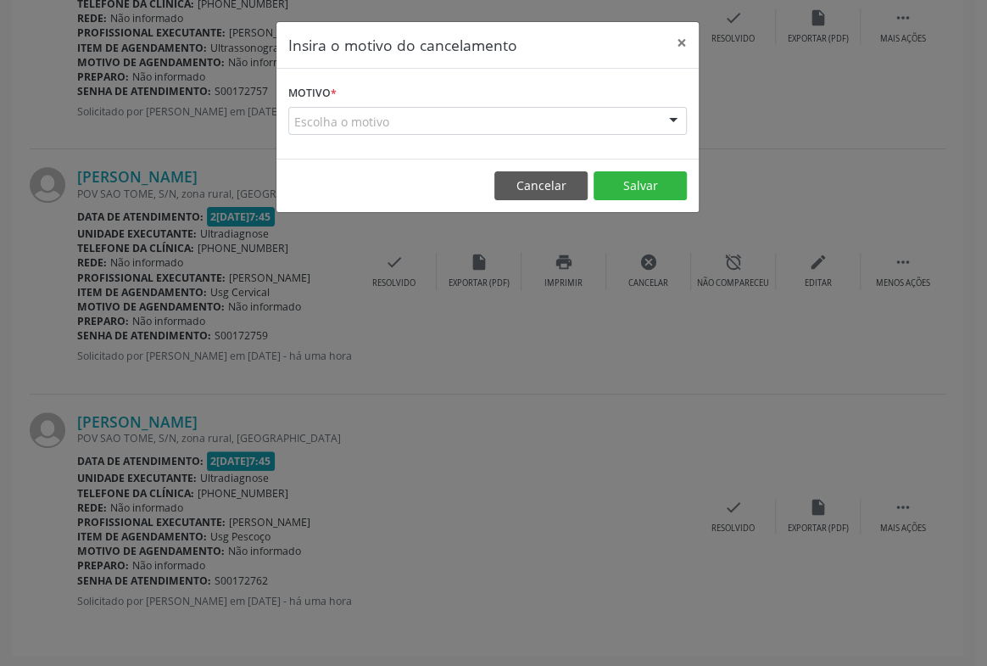
click at [679, 113] on div at bounding box center [672, 122] width 25 height 29
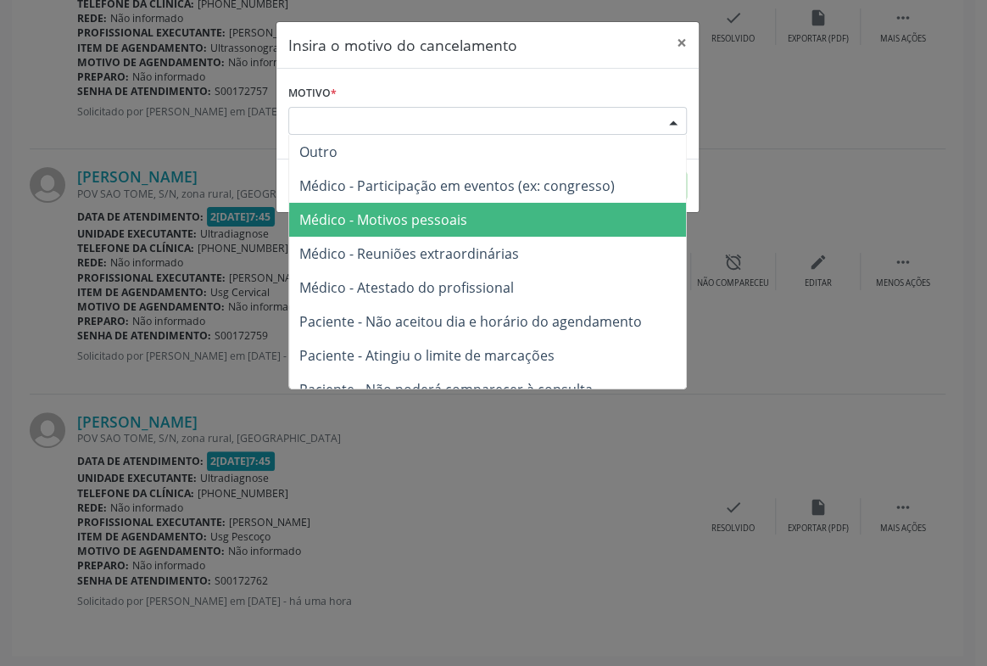
click at [443, 218] on span "Médico - Motivos pessoais" at bounding box center [383, 219] width 168 height 19
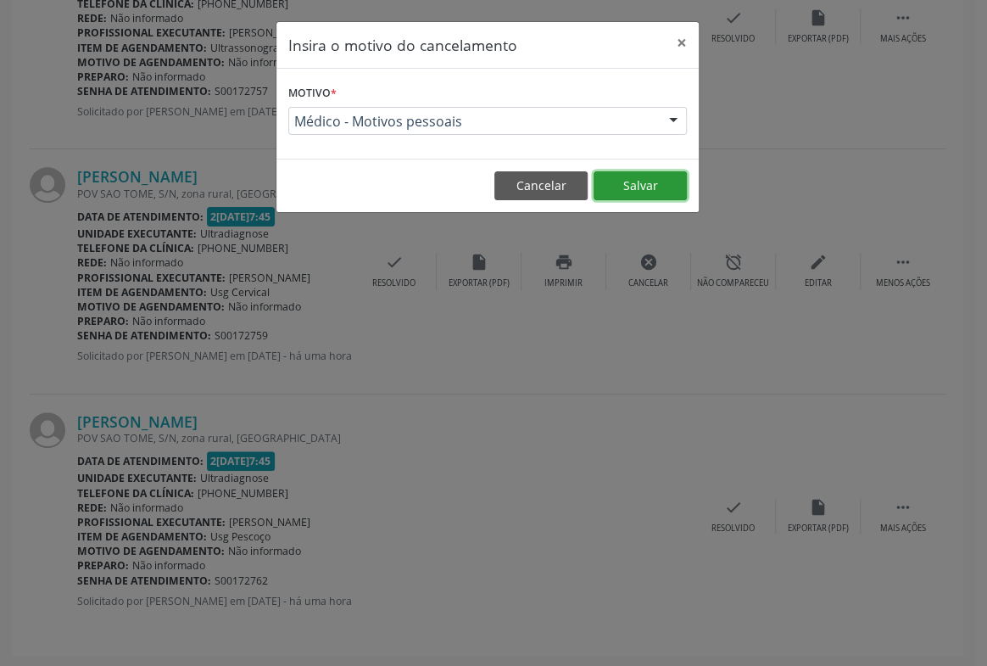
click at [639, 187] on button "Salvar" at bounding box center [639, 185] width 93 height 29
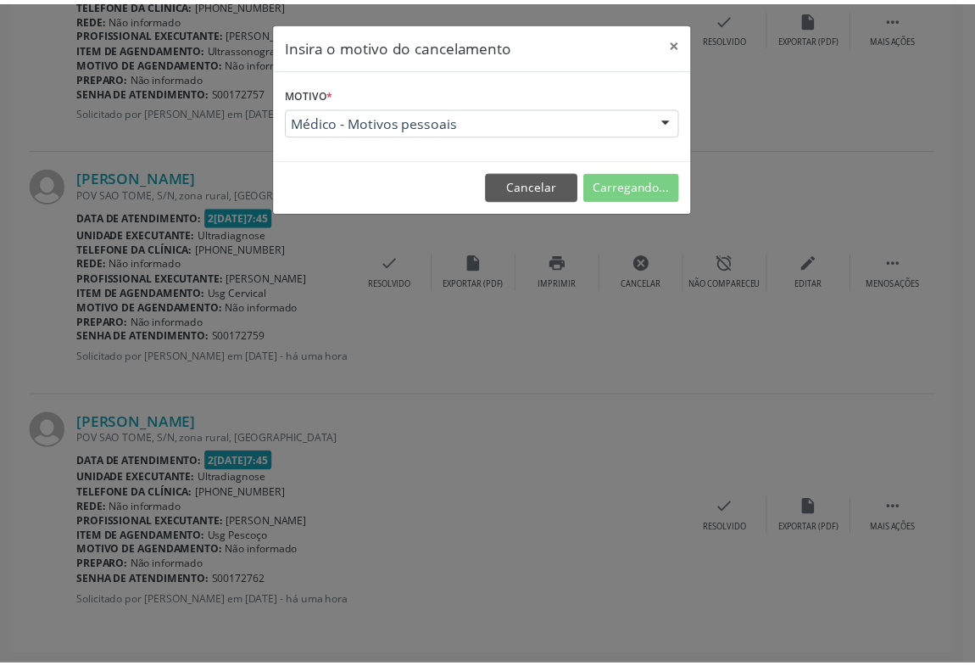
scroll to position [0, 0]
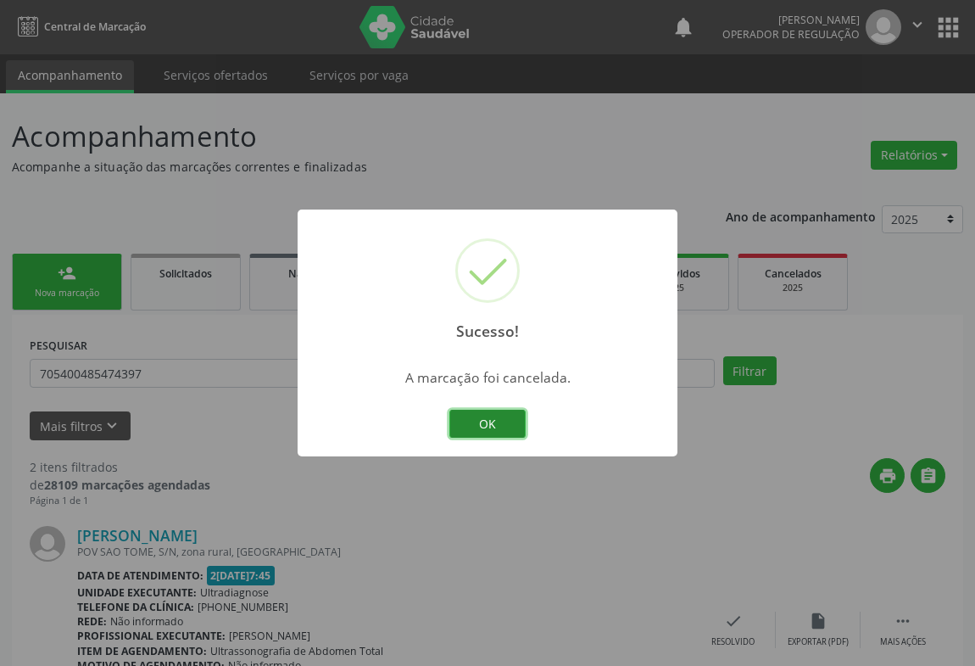
click at [483, 409] on button "OK" at bounding box center [487, 423] width 76 height 29
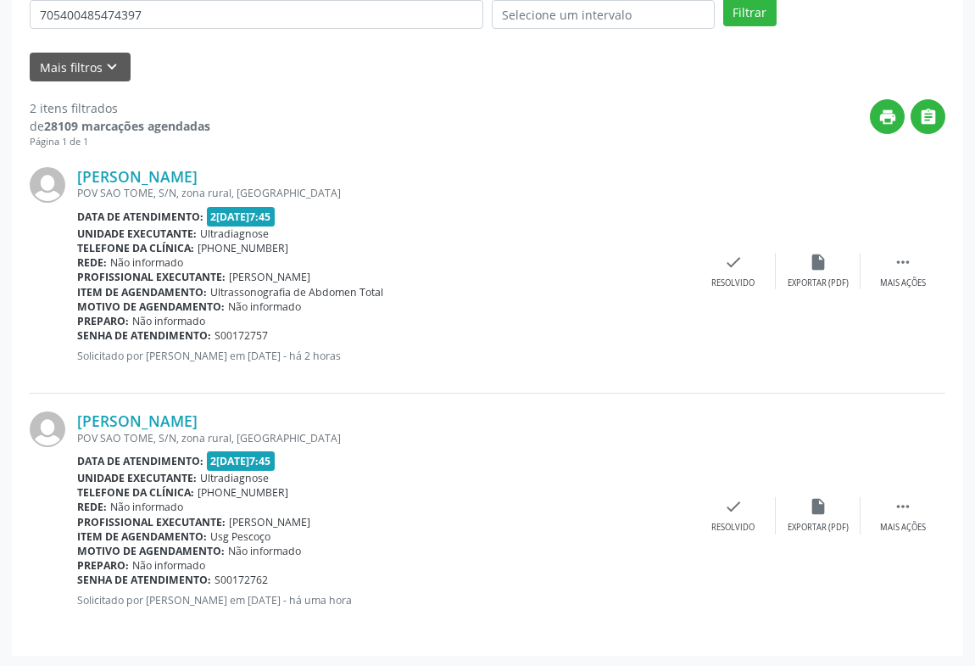
scroll to position [51, 0]
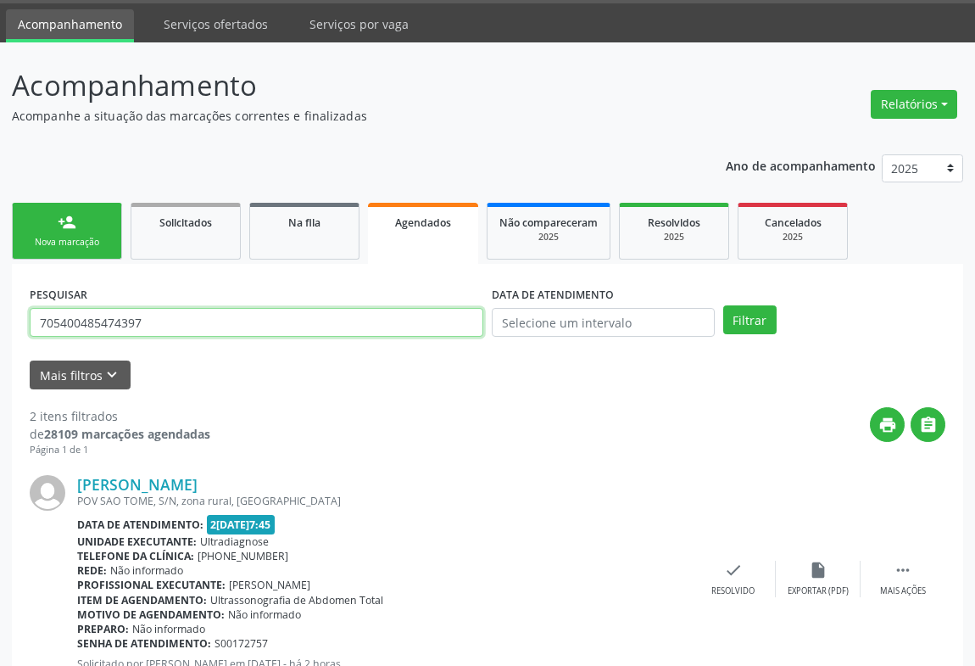
click at [155, 322] on input "705400485474397" at bounding box center [257, 322] width 454 height 29
type input "7"
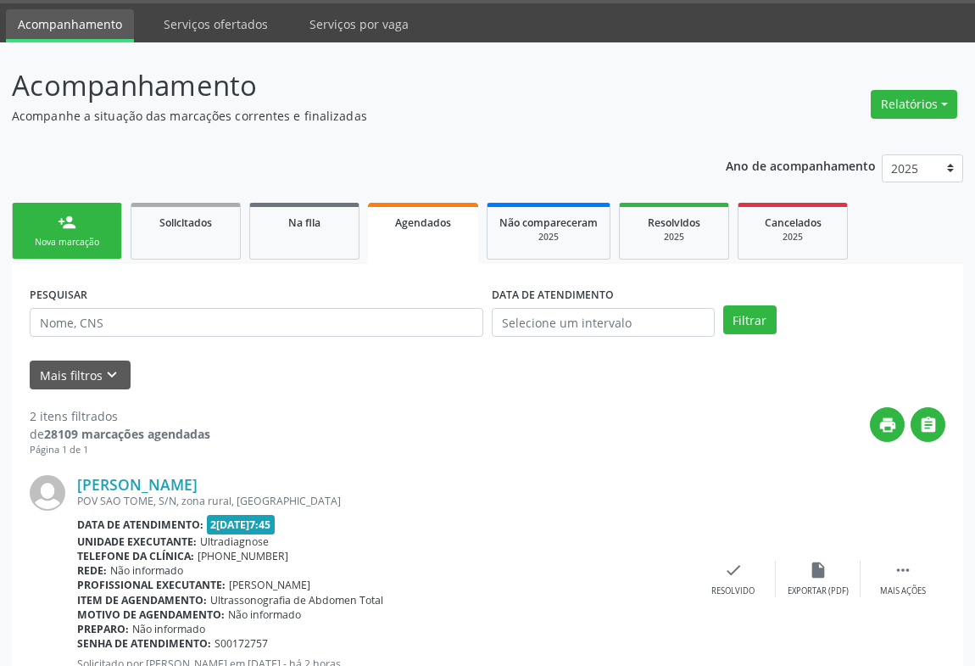
click at [56, 237] on div "Nova marcação" at bounding box center [67, 242] width 85 height 13
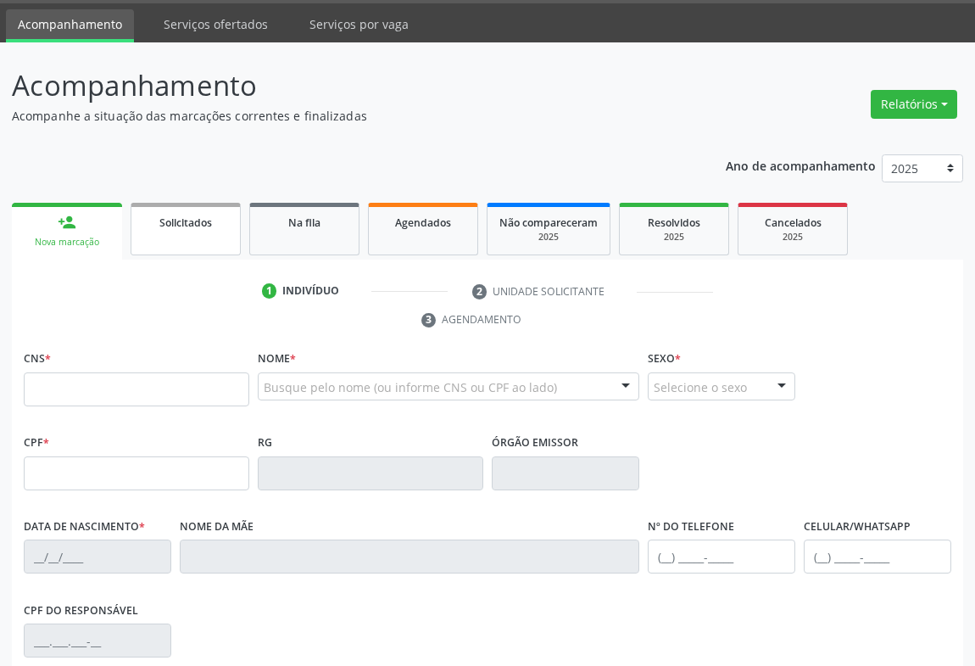
scroll to position [51, 0]
click at [98, 381] on input "text" at bounding box center [137, 389] width 226 height 34
drag, startPoint x: 98, startPoint y: 381, endPoint x: 125, endPoint y: 365, distance: 30.4
click at [100, 380] on input "text" at bounding box center [137, 389] width 226 height 34
type input "701 0038 5838 6696"
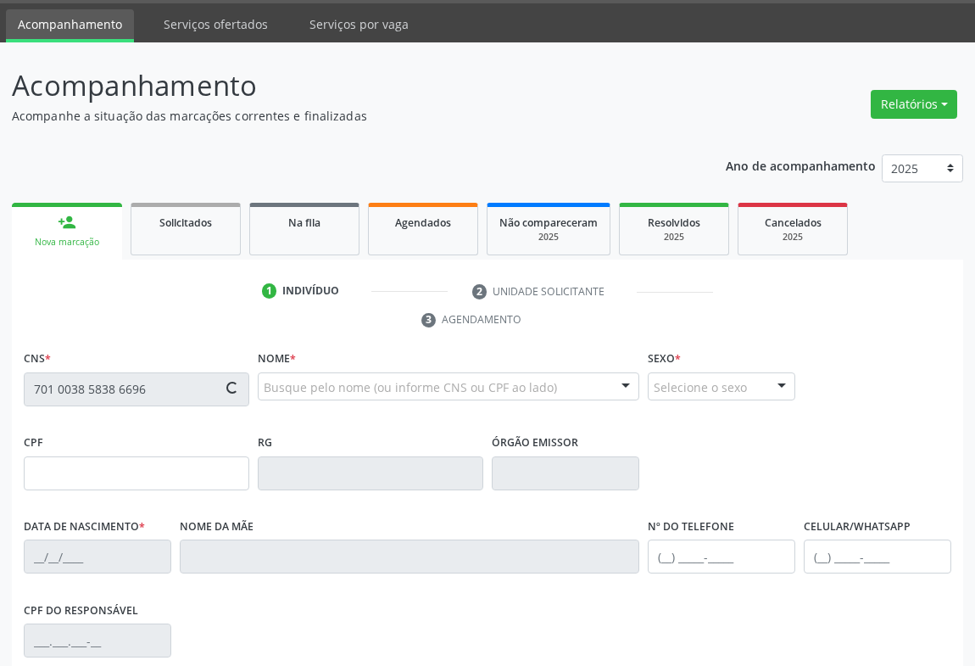
type input "006.809.365-99"
type input "089881929"
type input "[DATE]"
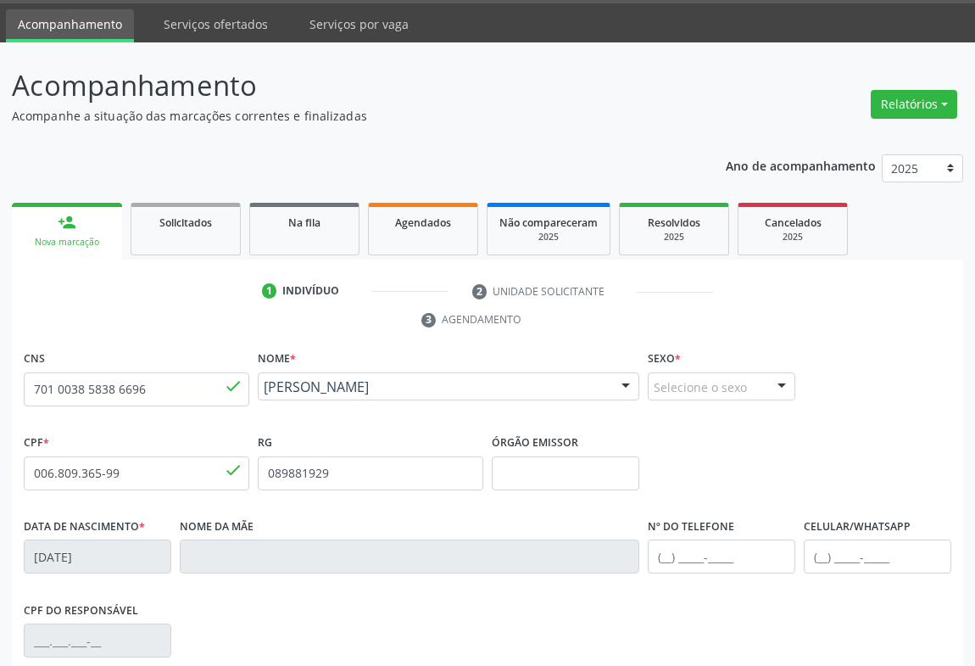
scroll to position [281, 0]
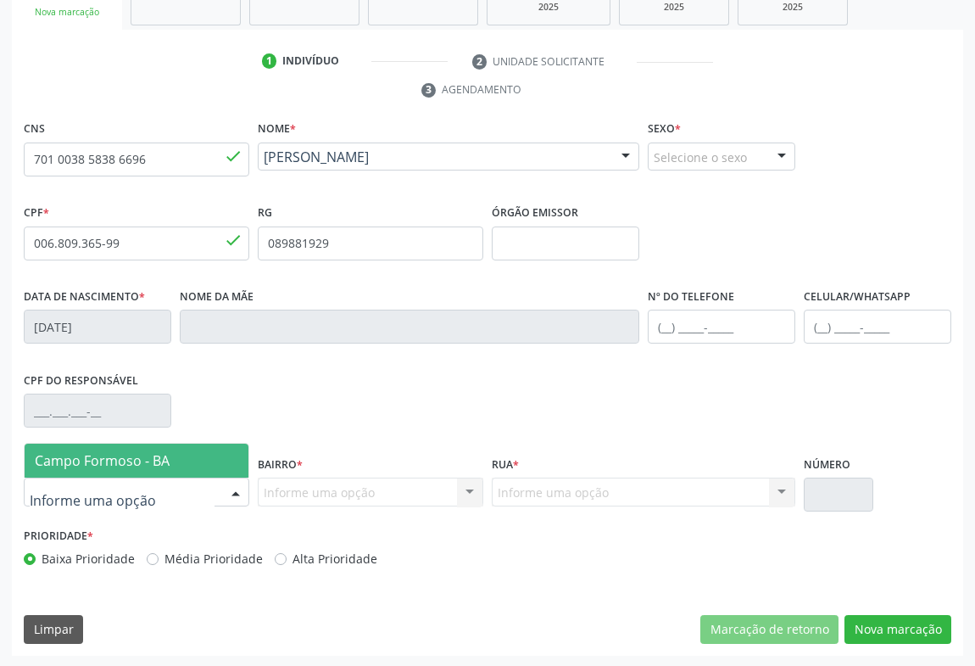
drag, startPoint x: 227, startPoint y: 491, endPoint x: 203, endPoint y: 490, distance: 24.6
click at [225, 490] on div at bounding box center [235, 492] width 25 height 29
click at [134, 456] on span "Campo Formoso - BA" at bounding box center [102, 460] width 135 height 19
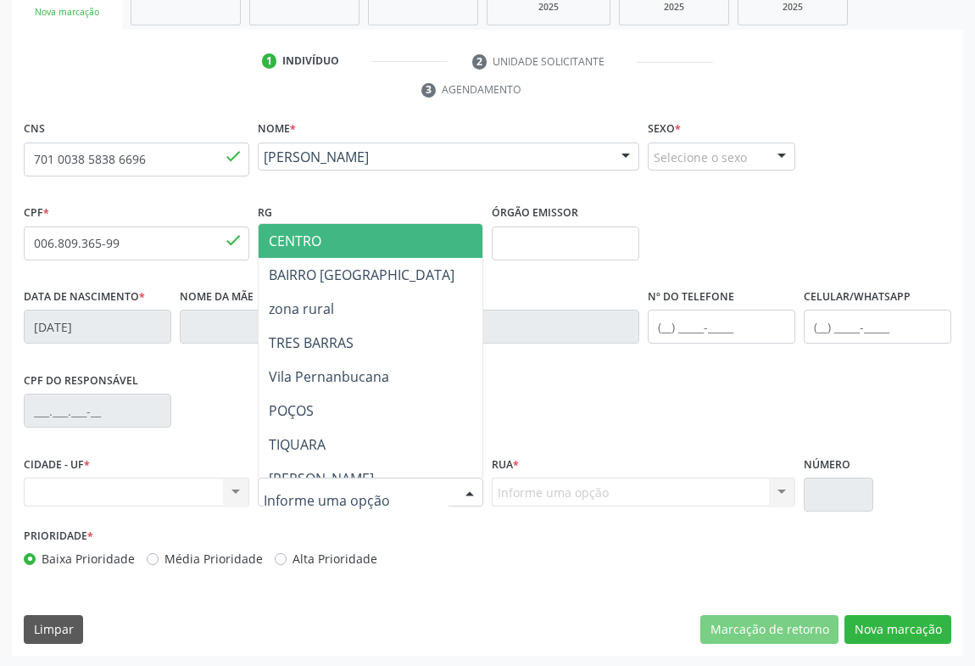
drag, startPoint x: 292, startPoint y: 236, endPoint x: 387, endPoint y: 275, distance: 103.4
click at [292, 236] on span "CENTRO" at bounding box center [295, 240] width 53 height 19
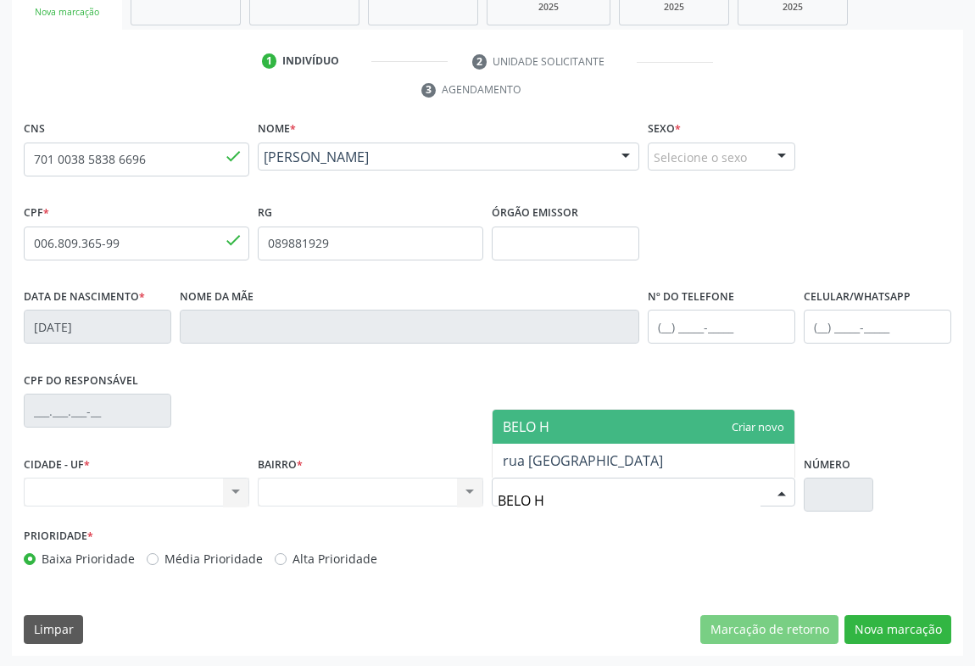
type input "BELO HO"
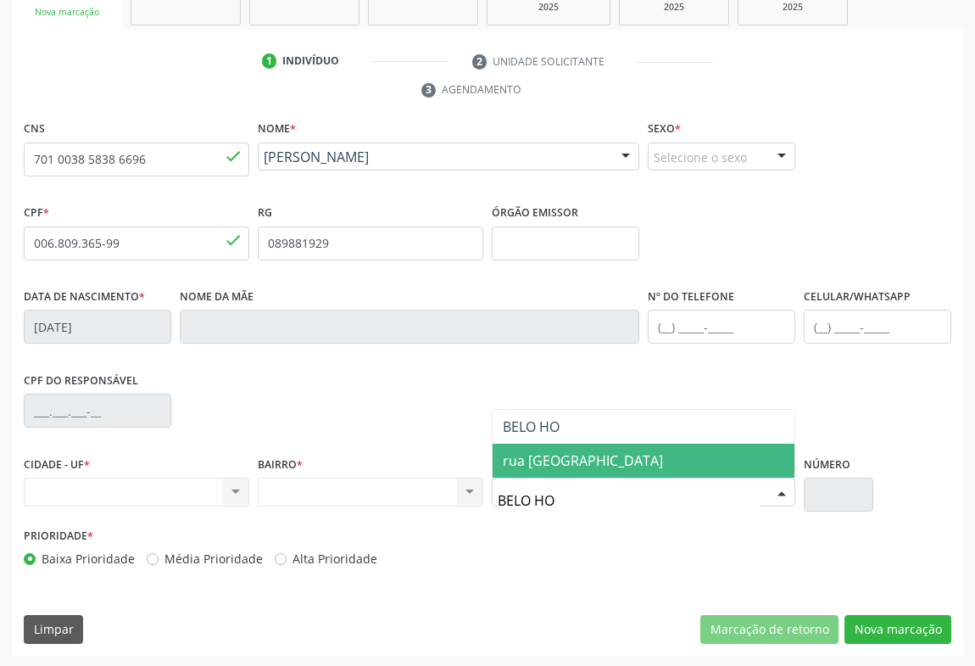
click at [571, 457] on span "rua [GEOGRAPHIC_DATA]" at bounding box center [583, 460] width 160 height 19
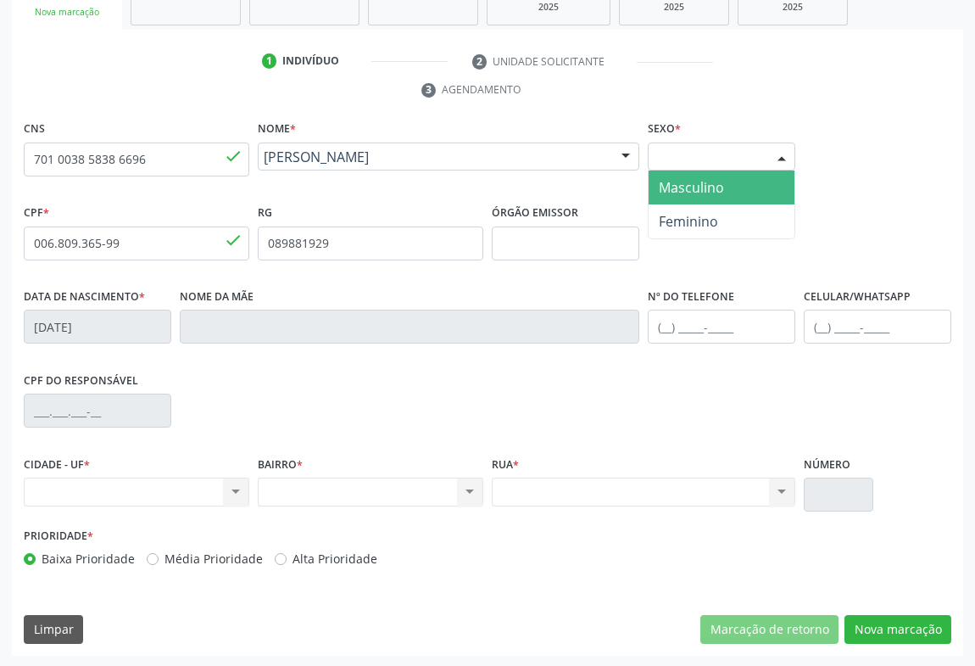
click at [773, 143] on div at bounding box center [781, 157] width 25 height 29
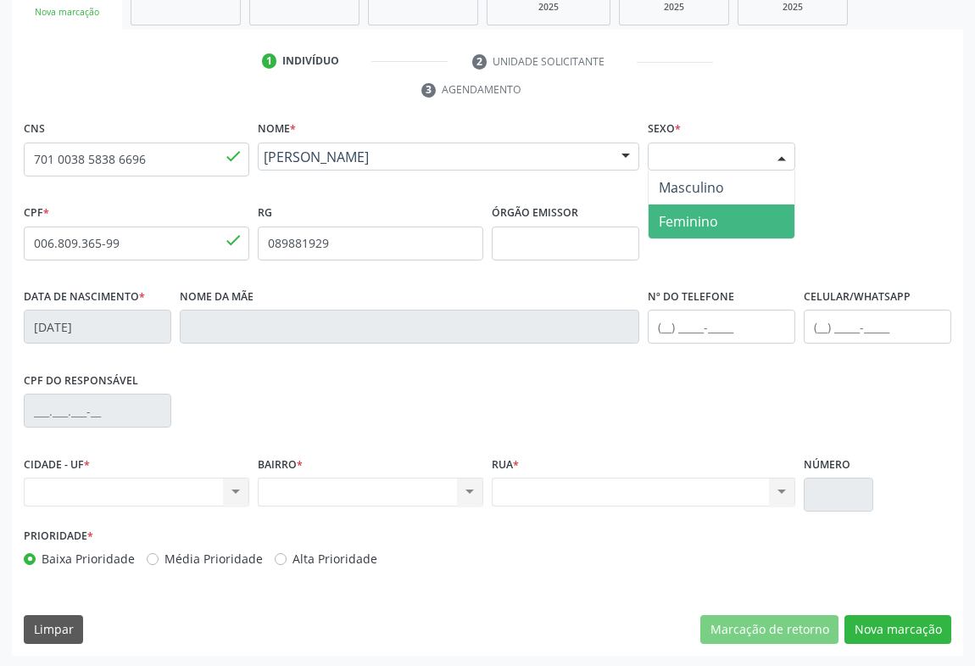
click at [695, 214] on span "Feminino" at bounding box center [688, 221] width 59 height 19
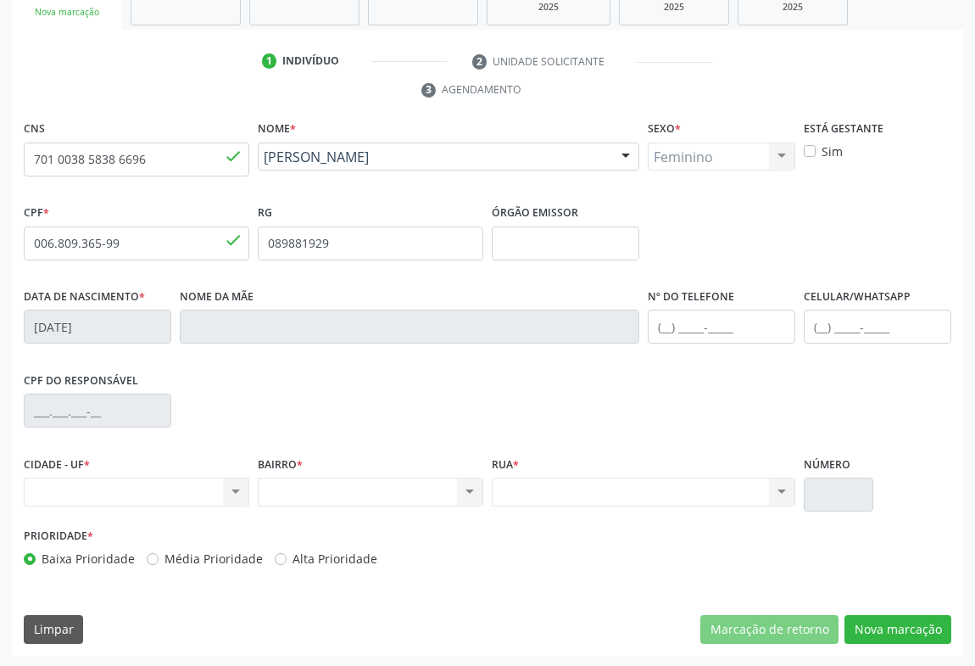
click at [203, 490] on div "Nenhum resultado encontrado para: " " Não há nenhuma opção para ser exibida." at bounding box center [137, 491] width 226 height 29
click at [226, 492] on div "Nenhum resultado encontrado para: " " Não há nenhuma opção para ser exibida." at bounding box center [137, 491] width 226 height 29
click at [235, 485] on div "Nenhum resultado encontrado para: " " Não há nenhuma opção para ser exibida." at bounding box center [137, 491] width 226 height 29
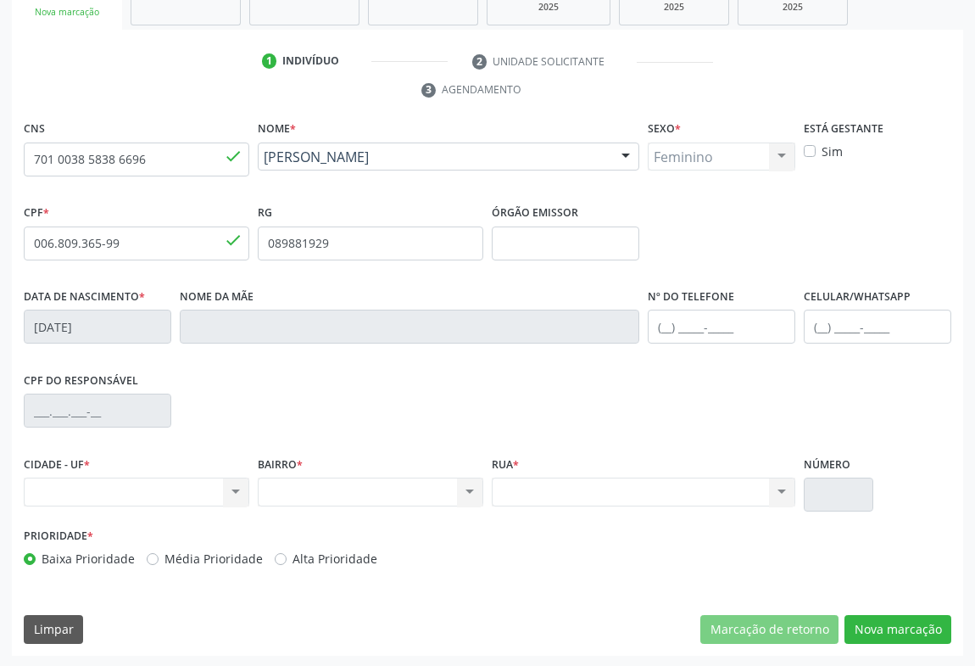
drag, startPoint x: 235, startPoint y: 485, endPoint x: 235, endPoint y: 452, distance: 33.1
click at [234, 466] on div "CIDADE - UF * Nenhum resultado encontrado para: " " Não há nenhuma opção para s…" at bounding box center [137, 478] width 226 height 54
click at [220, 493] on div "Nenhum resultado encontrado para: " " Não há nenhuma opção para ser exibida." at bounding box center [137, 491] width 226 height 29
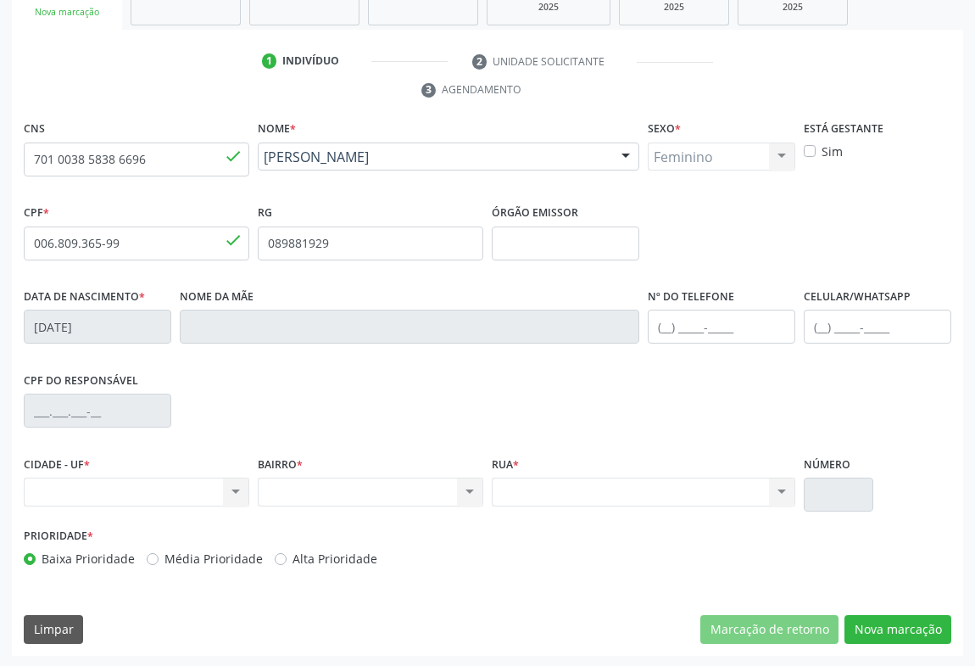
click at [220, 493] on div "Nenhum resultado encontrado para: " " Não há nenhuma opção para ser exibida." at bounding box center [137, 491] width 226 height 29
click at [233, 484] on div "Nenhum resultado encontrado para: " " Não há nenhuma opção para ser exibida." at bounding box center [137, 491] width 226 height 29
click at [235, 491] on div "Nenhum resultado encontrado para: " " Não há nenhuma opção para ser exibida." at bounding box center [137, 491] width 226 height 29
click at [235, 488] on div "Nenhum resultado encontrado para: " " Não há nenhuma opção para ser exibida." at bounding box center [137, 491] width 226 height 29
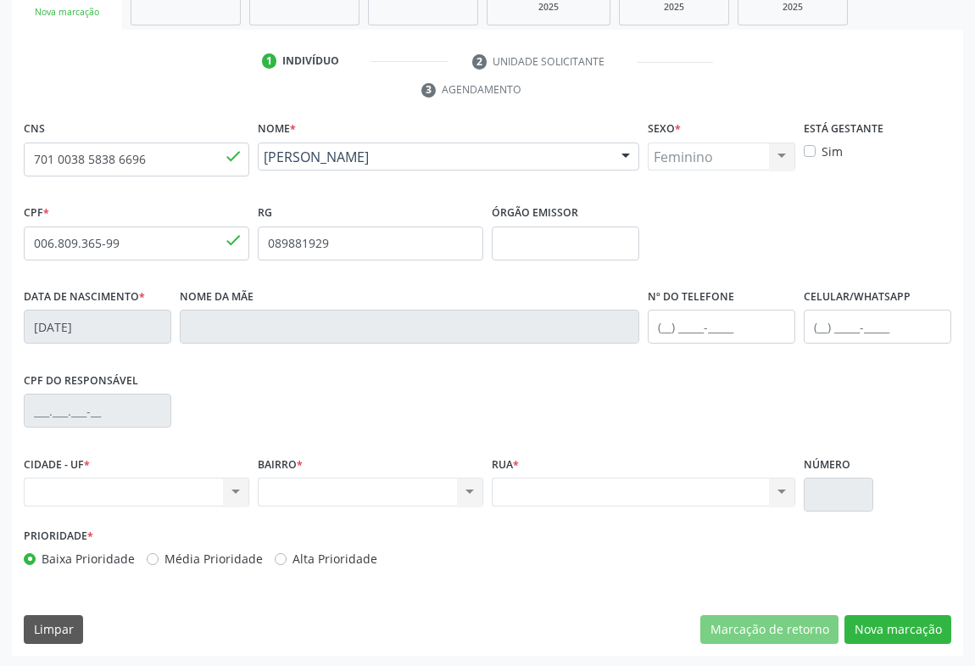
click at [237, 485] on div "Nenhum resultado encontrado para: " " Não há nenhuma opção para ser exibida." at bounding box center [137, 491] width 226 height 29
click at [326, 281] on div "RG 089881929" at bounding box center [370, 242] width 234 height 84
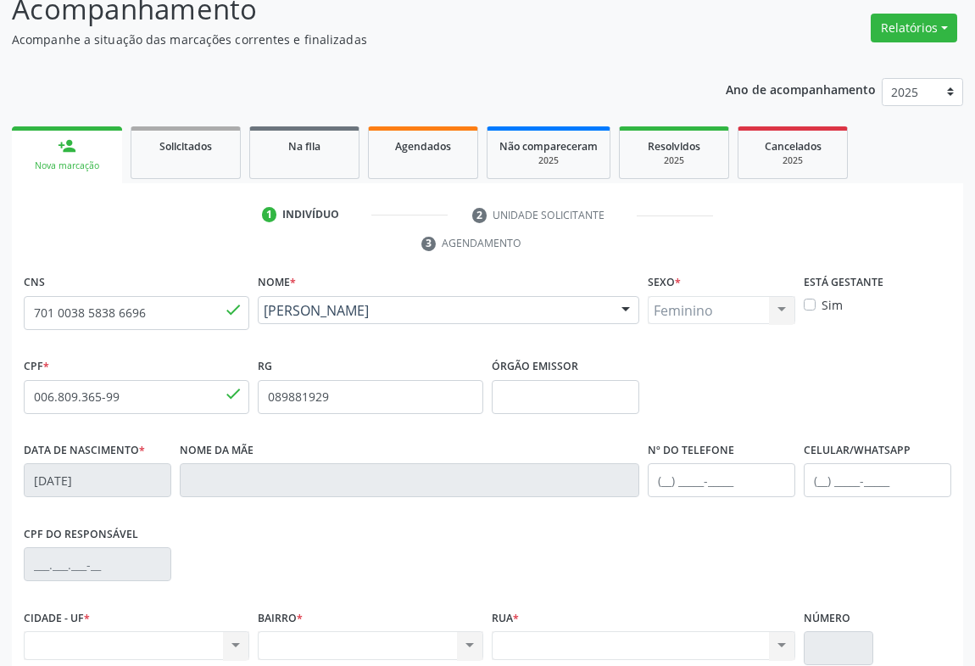
scroll to position [50, 0]
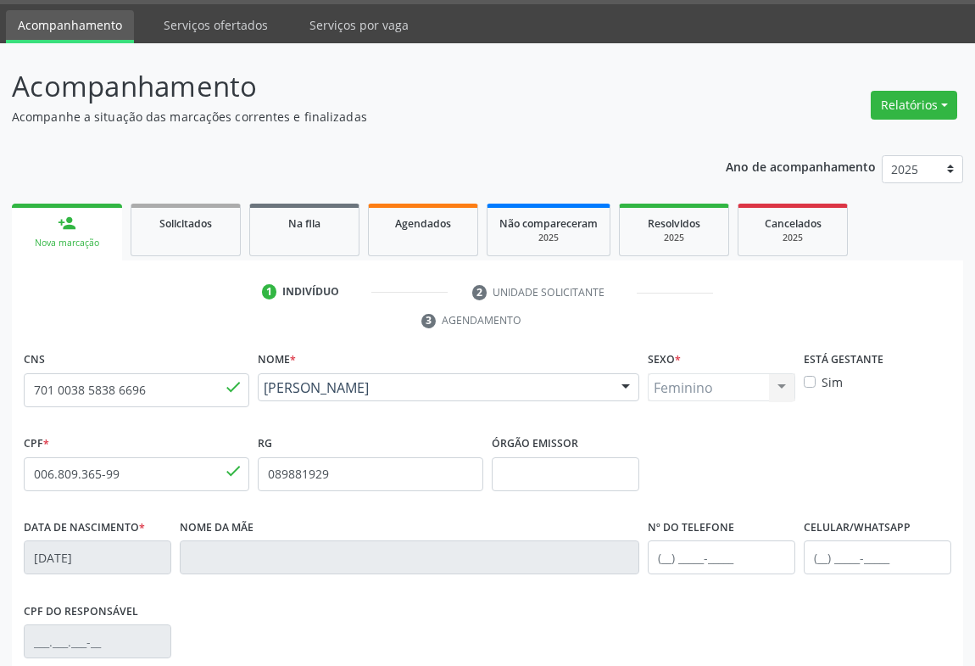
click at [373, 322] on ul "1 Indivíduo 2 Unidade solicitante 3 Agendamento" at bounding box center [487, 306] width 951 height 57
click at [372, 322] on ul "1 Indivíduo 2 Unidade solicitante 3 Agendamento" at bounding box center [487, 306] width 951 height 57
click at [171, 383] on input "701 0038 5838 6696" at bounding box center [137, 390] width 226 height 34
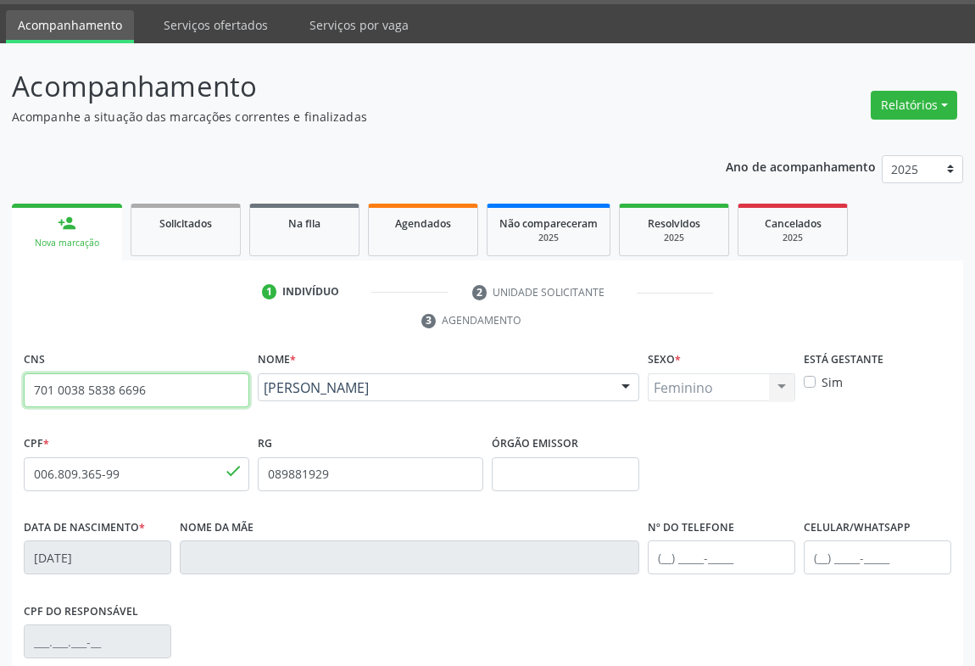
type input "701 0038 5838"
click at [175, 236] on link "Solicitados" at bounding box center [186, 229] width 110 height 53
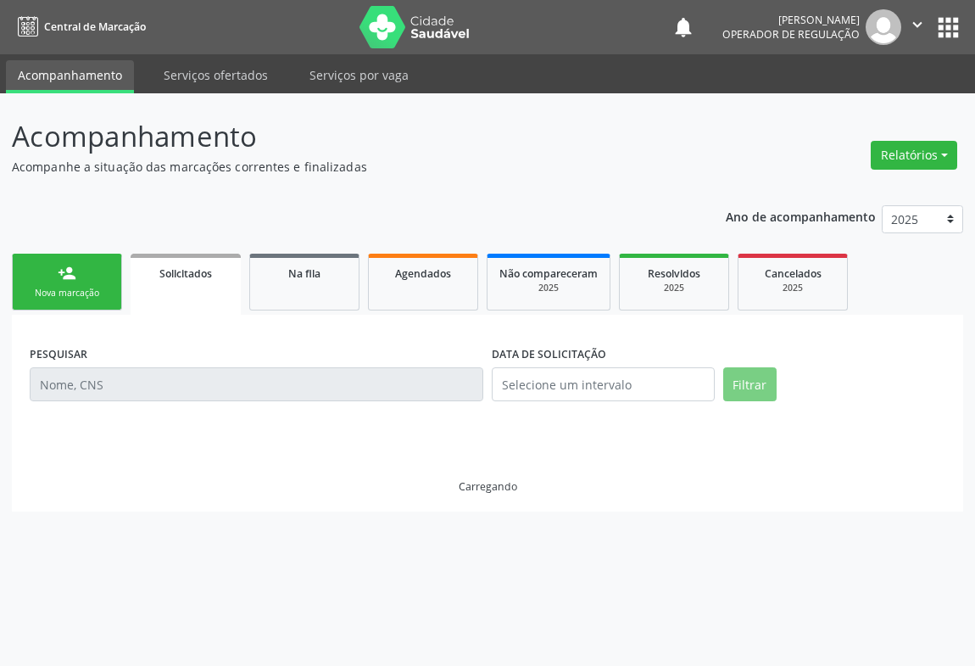
scroll to position [0, 0]
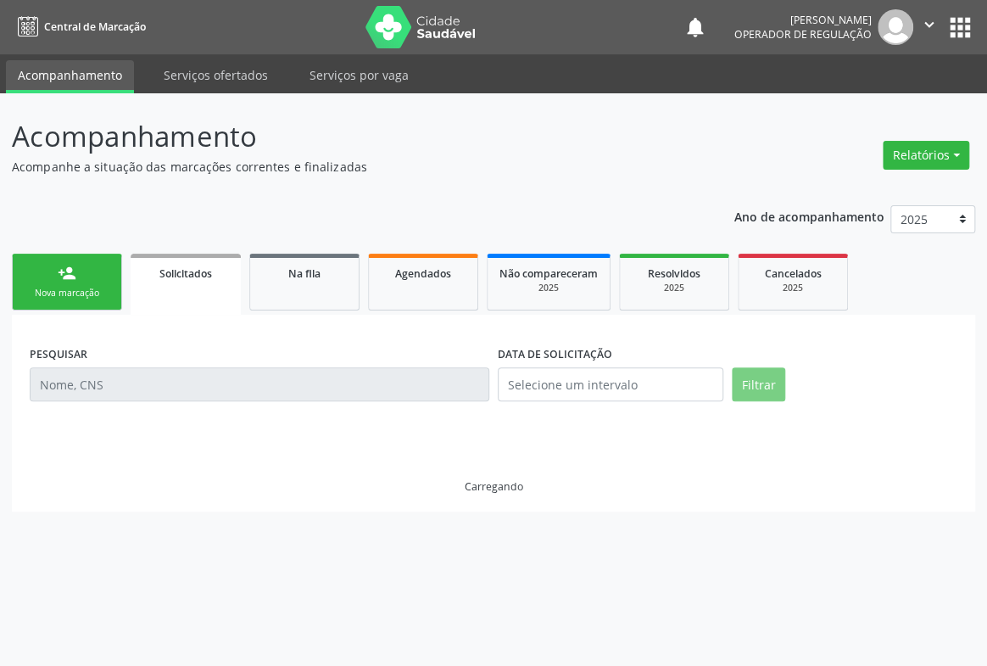
click at [67, 283] on link "person_add Nova marcação" at bounding box center [67, 281] width 110 height 57
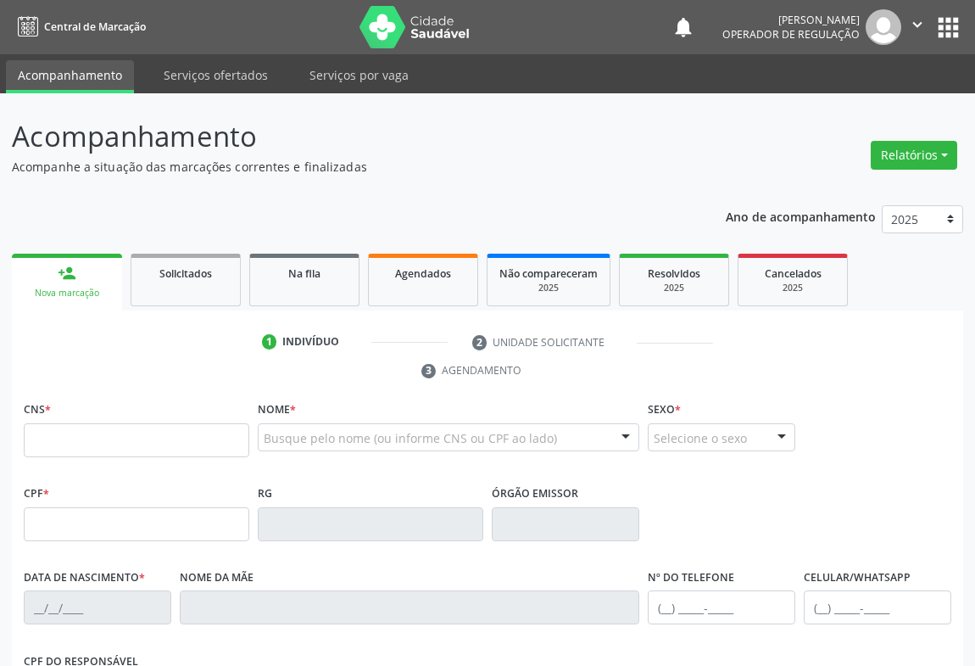
click at [67, 283] on link "person_add Nova marcação" at bounding box center [67, 281] width 110 height 57
drag, startPoint x: 125, startPoint y: 438, endPoint x: 154, endPoint y: 445, distance: 30.4
click at [126, 439] on input "text" at bounding box center [137, 440] width 226 height 34
type input "700 1079 6510 0812"
type input "0096152613"
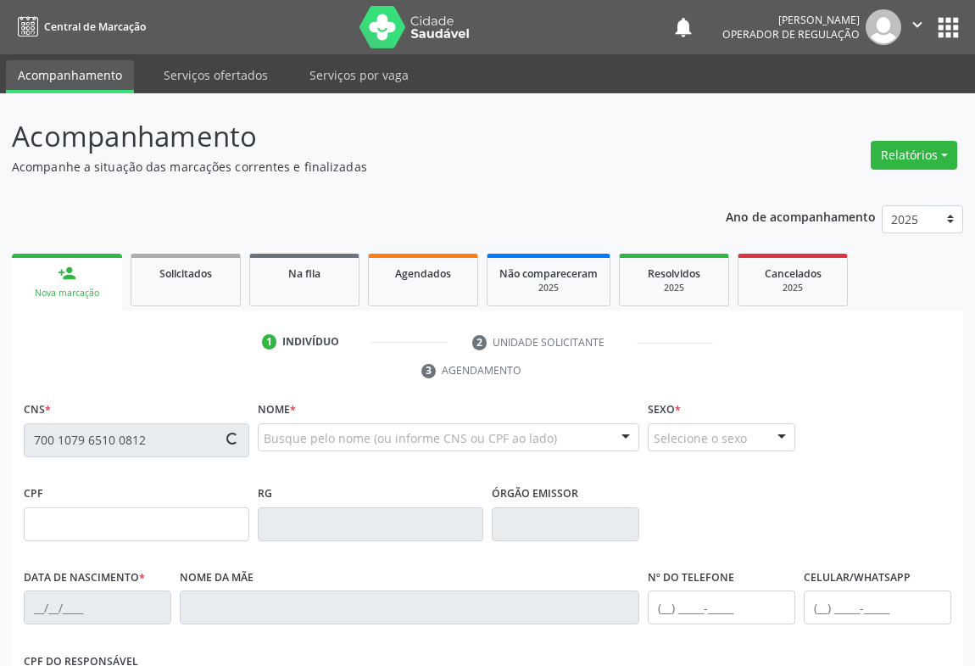
type input "27/02/1952"
type input "(74) 99130-1870"
type input "SN"
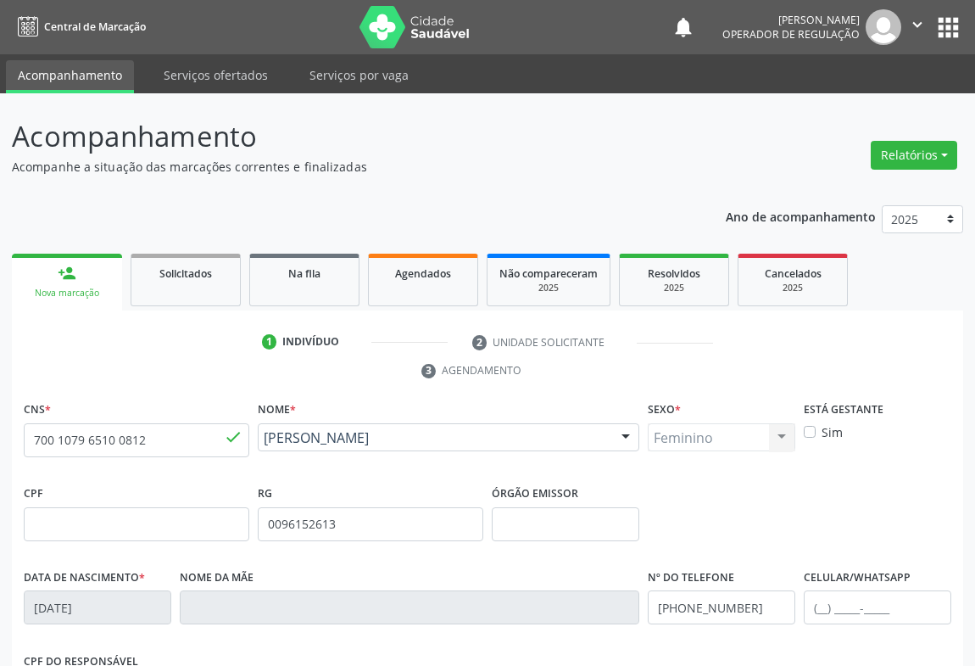
scroll to position [281, 0]
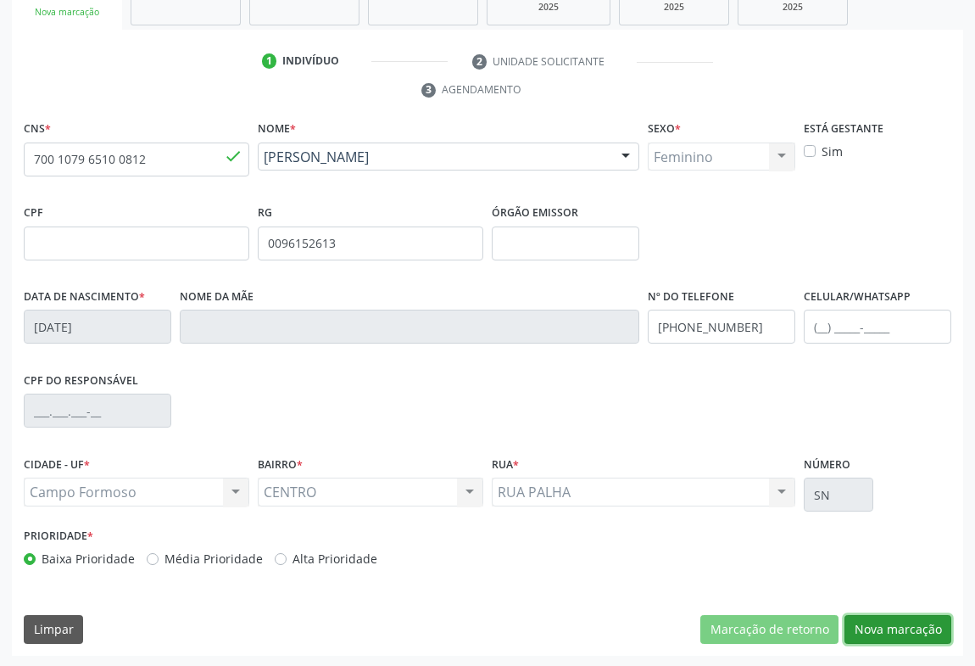
click at [899, 615] on button "Nova marcação" at bounding box center [897, 629] width 107 height 29
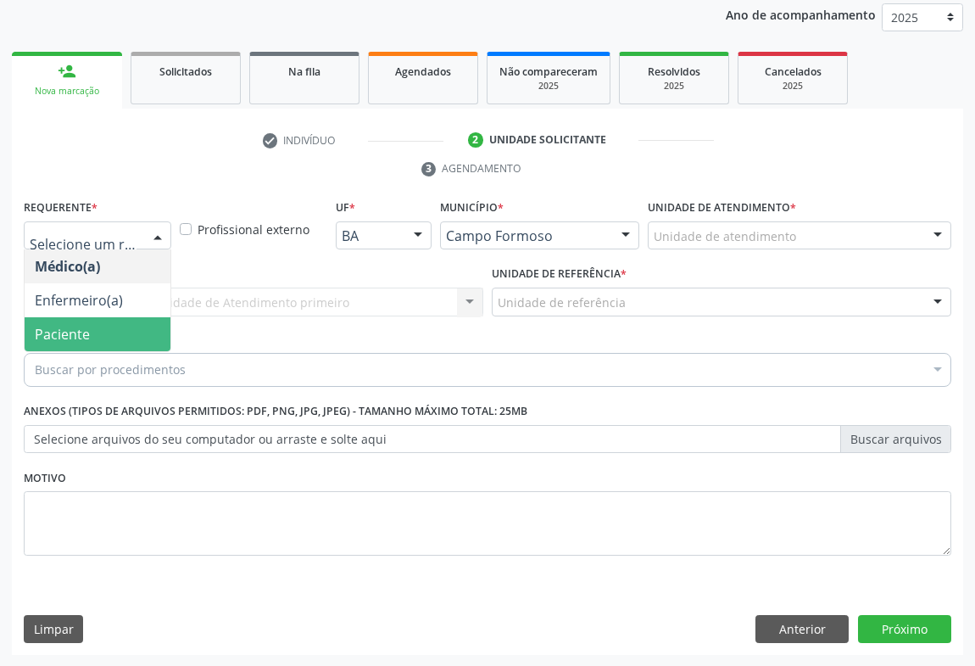
drag, startPoint x: 95, startPoint y: 331, endPoint x: 231, endPoint y: 306, distance: 138.7
click at [100, 331] on span "Paciente" at bounding box center [98, 334] width 146 height 34
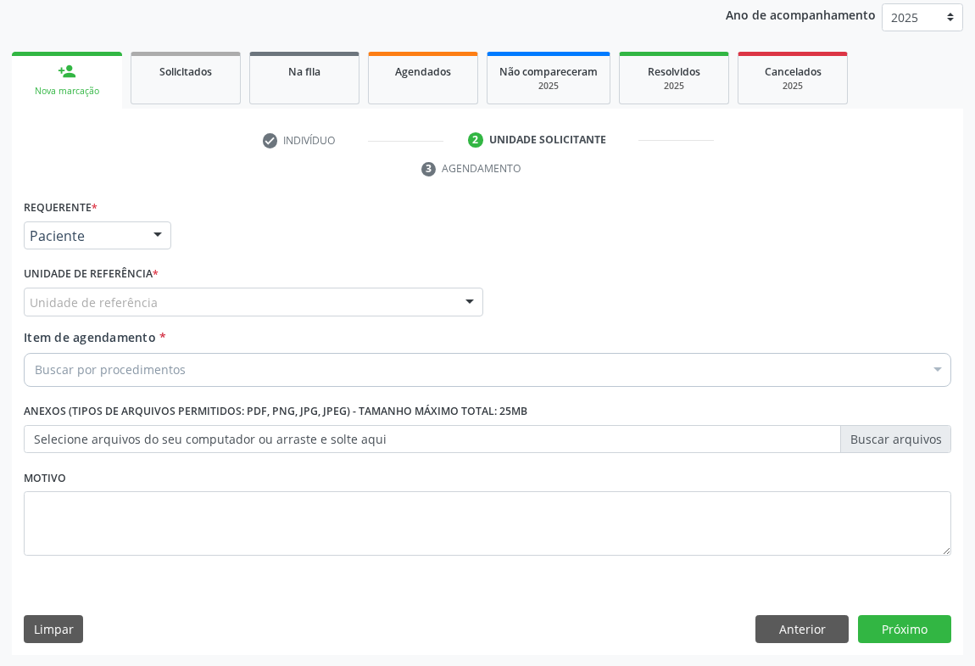
click at [269, 297] on div "Unidade de referência" at bounding box center [254, 301] width 460 height 29
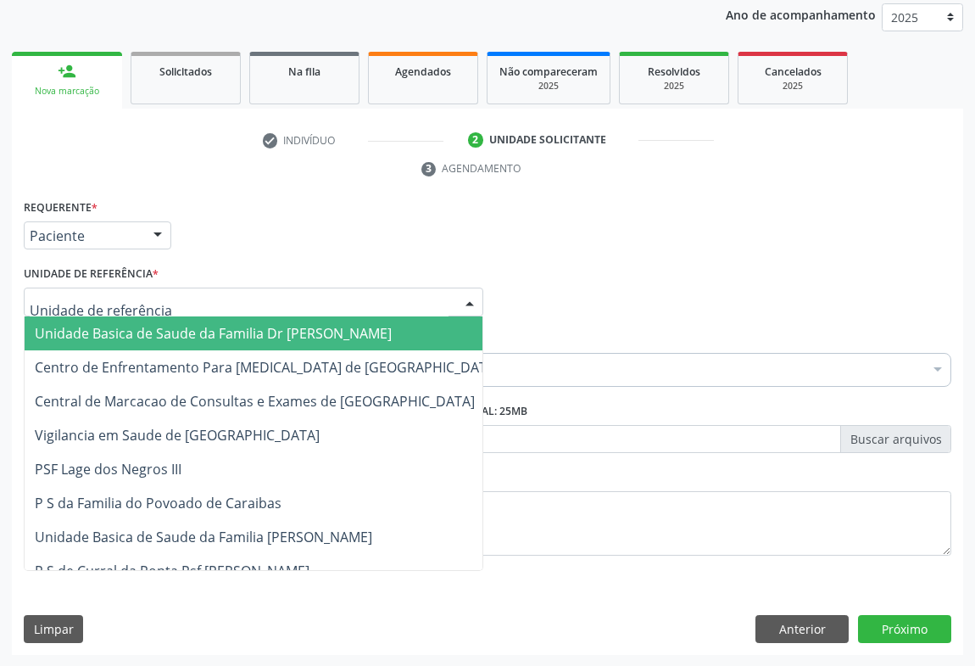
drag, startPoint x: 181, startPoint y: 329, endPoint x: 170, endPoint y: 358, distance: 31.2
click at [182, 331] on span "Unidade Basica de Saude da Familia Dr [PERSON_NAME]" at bounding box center [213, 333] width 357 height 19
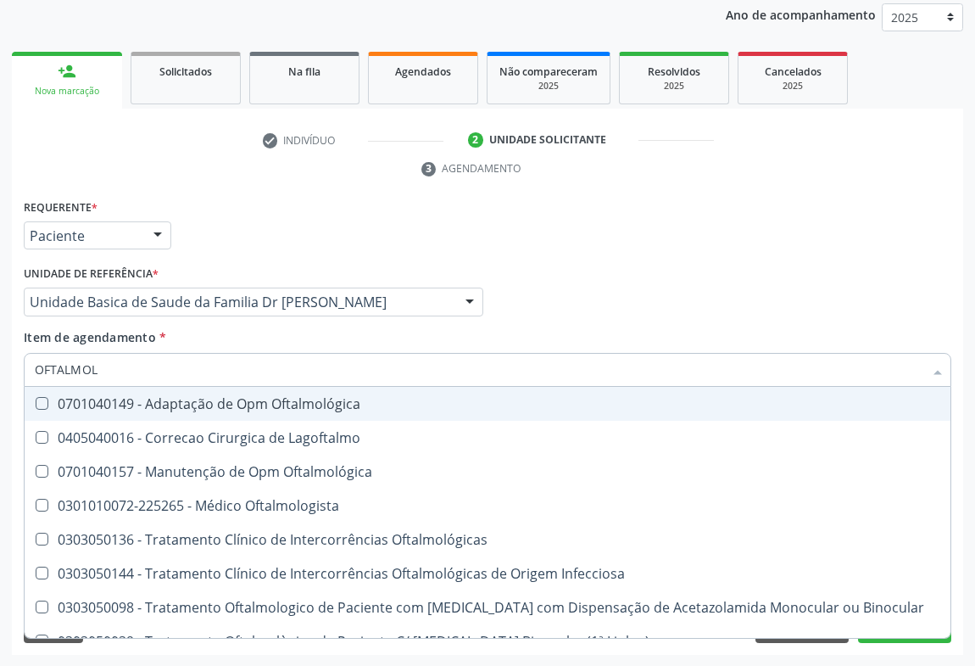
type input "OFTALMOLO"
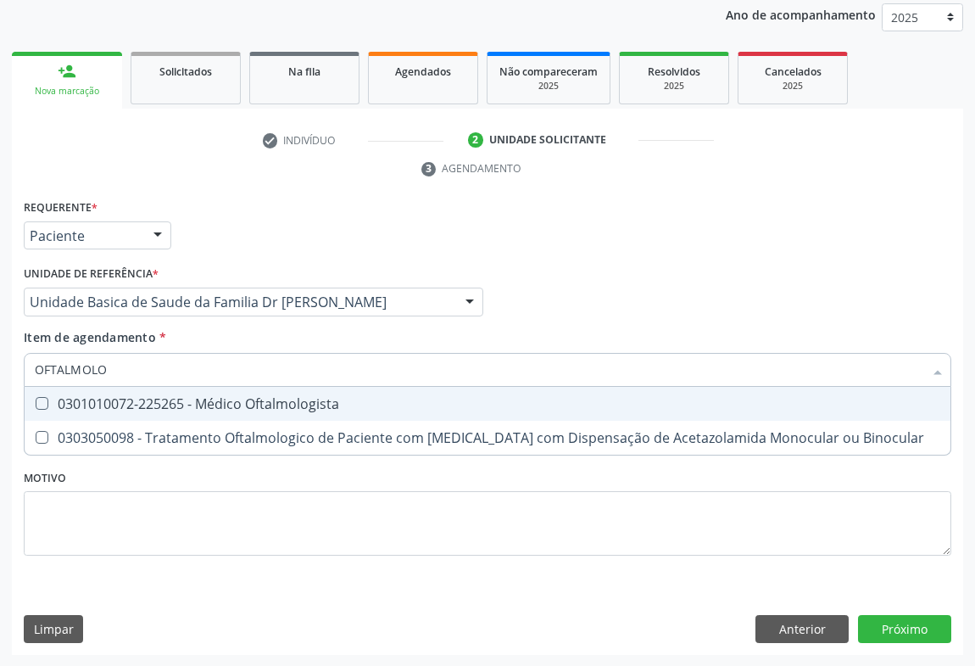
drag, startPoint x: 171, startPoint y: 402, endPoint x: 192, endPoint y: 510, distance: 110.6
click at [173, 402] on div "0301010072-225265 - Médico Oftalmologista" at bounding box center [487, 404] width 905 height 14
checkbox Oftalmologista "true"
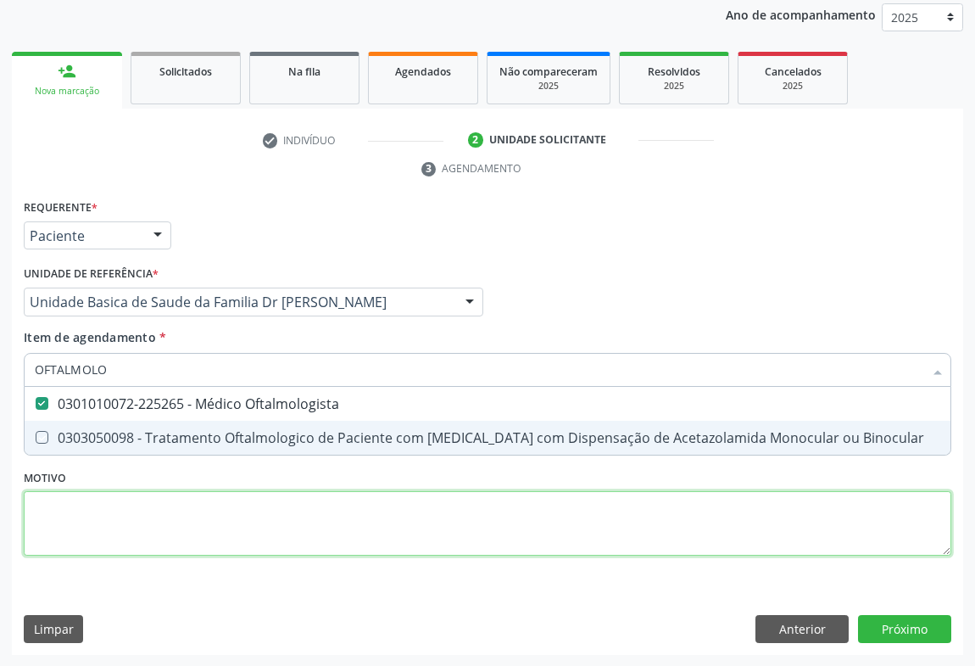
click at [120, 525] on div "Requerente * Paciente Médico(a) Enfermeiro(a) Paciente Nenhum resultado encontr…" at bounding box center [487, 387] width 927 height 384
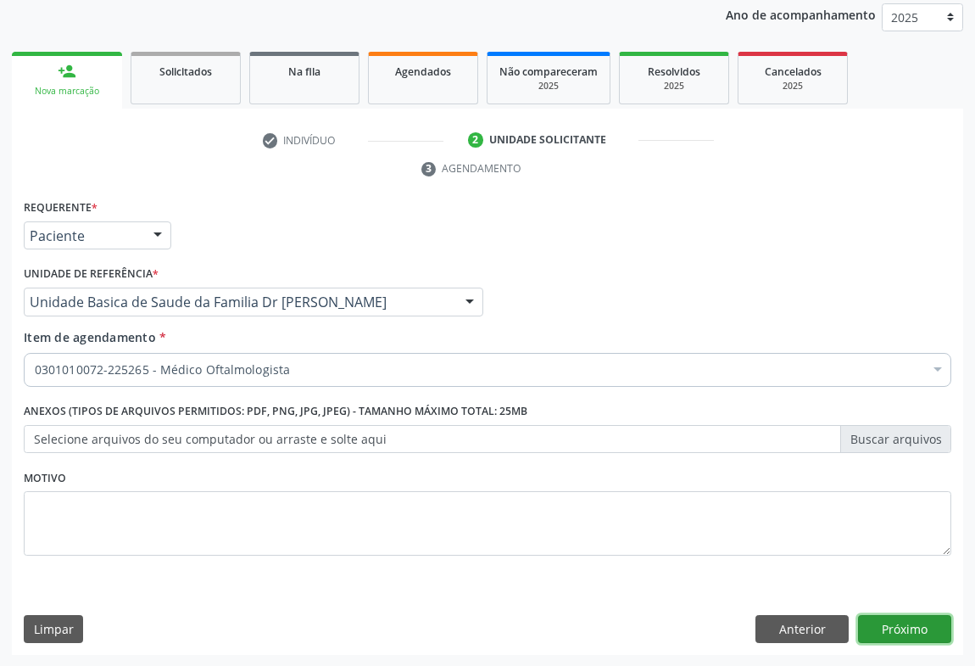
click at [906, 624] on button "Próximo" at bounding box center [904, 629] width 93 height 29
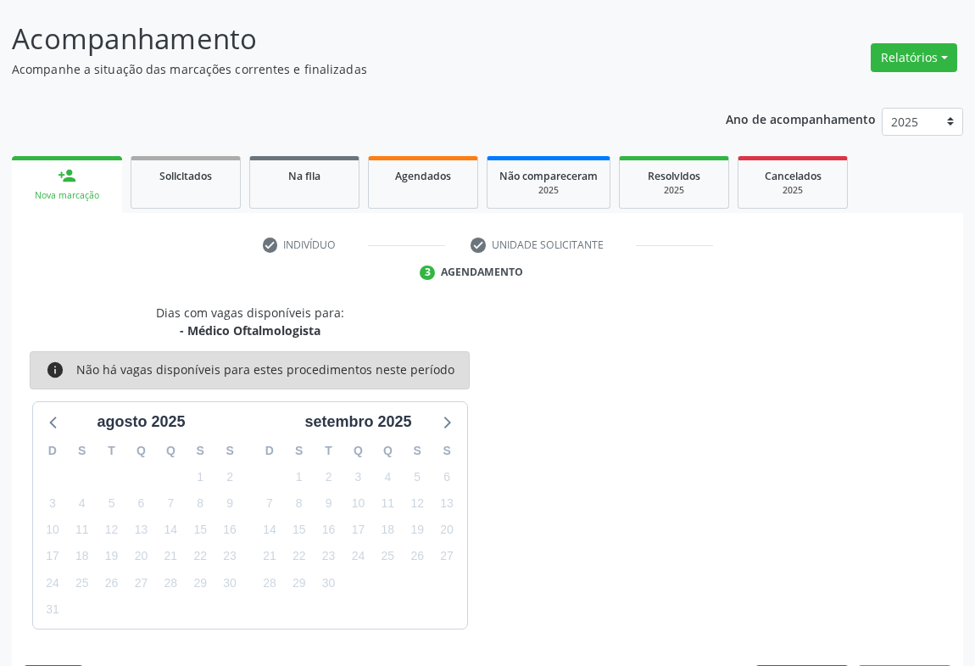
scroll to position [148, 0]
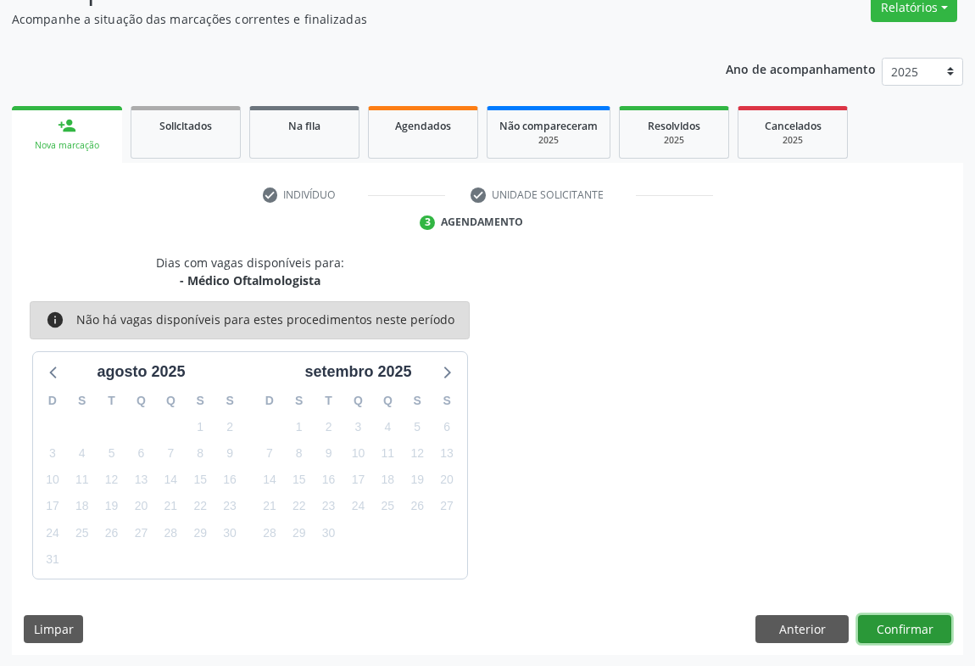
click at [887, 622] on button "Confirmar" at bounding box center [904, 629] width 93 height 29
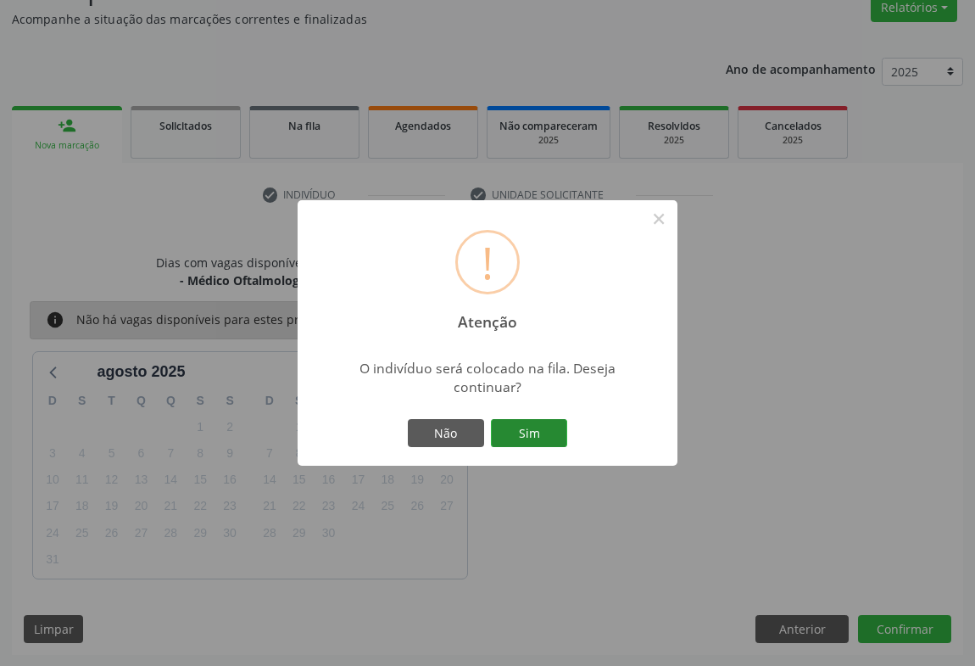
click at [525, 432] on button "Sim" at bounding box center [529, 433] width 76 height 29
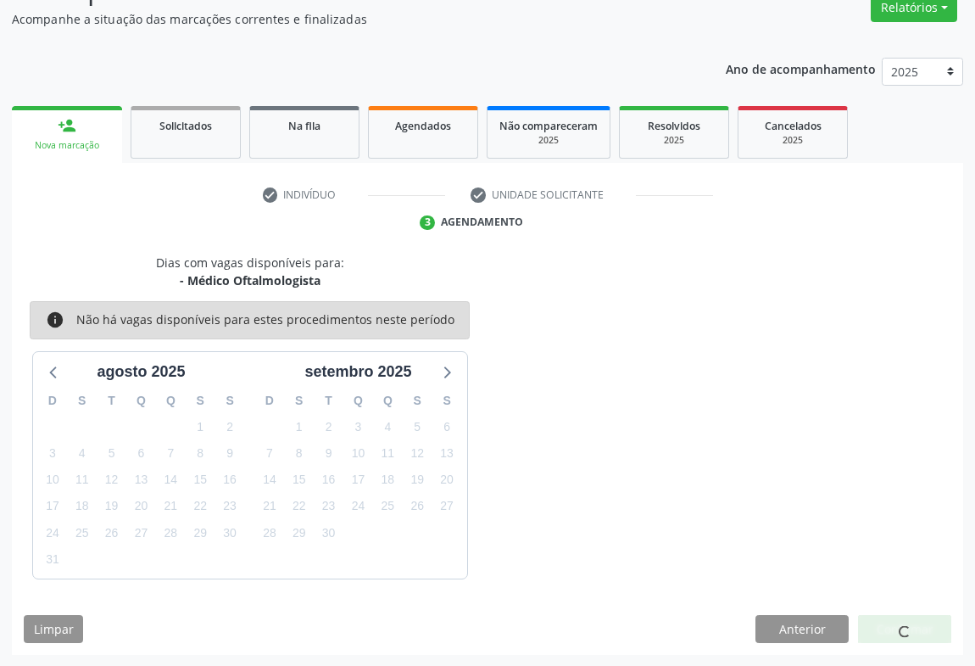
scroll to position [0, 0]
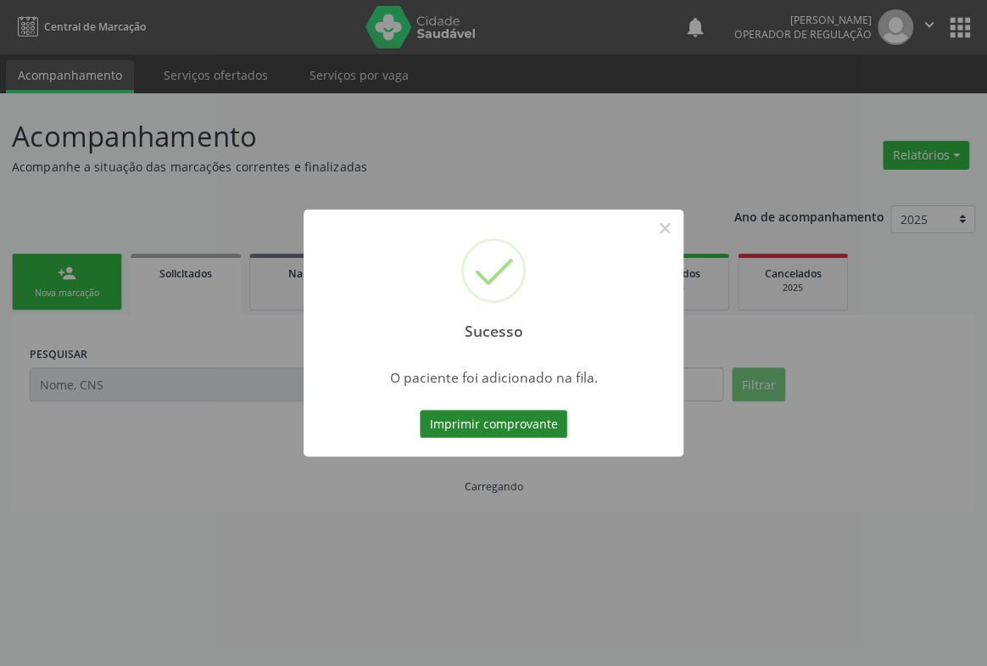
click at [513, 432] on button "Imprimir comprovante" at bounding box center [494, 423] width 148 height 29
